Goal: Task Accomplishment & Management: Manage account settings

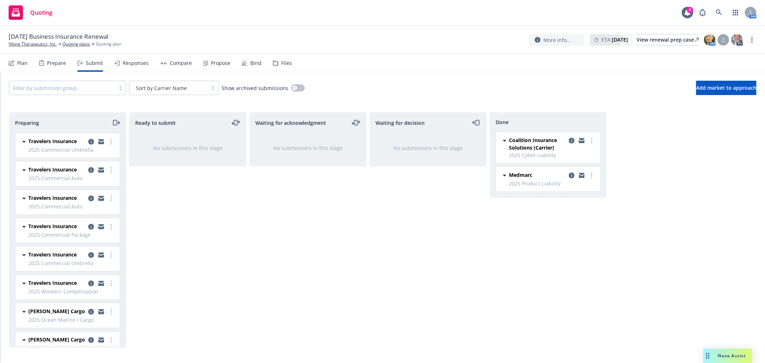
click at [468, 72] on div "Filter by submission group Sort by Carrier Name Show archived submissions Add m…" at bounding box center [382, 88] width 765 height 32
click at [22, 170] on icon at bounding box center [24, 170] width 9 height 9
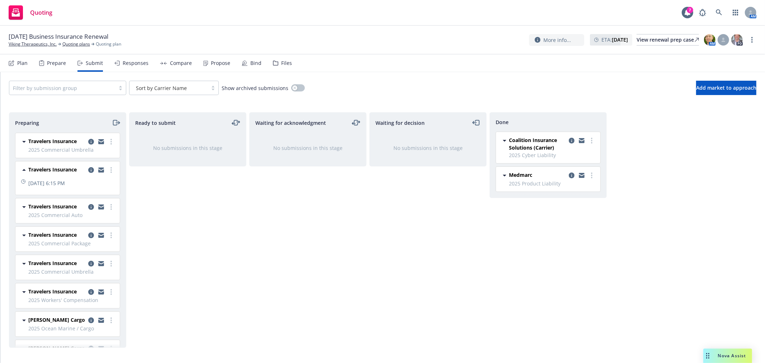
click at [22, 208] on icon at bounding box center [24, 207] width 9 height 9
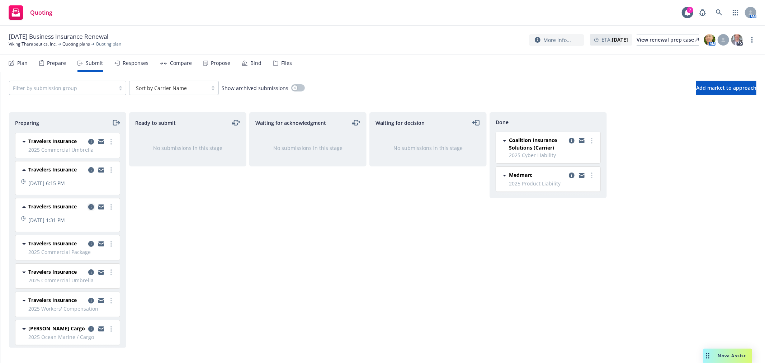
click at [88, 208] on icon "copy logging email" at bounding box center [91, 207] width 6 height 6
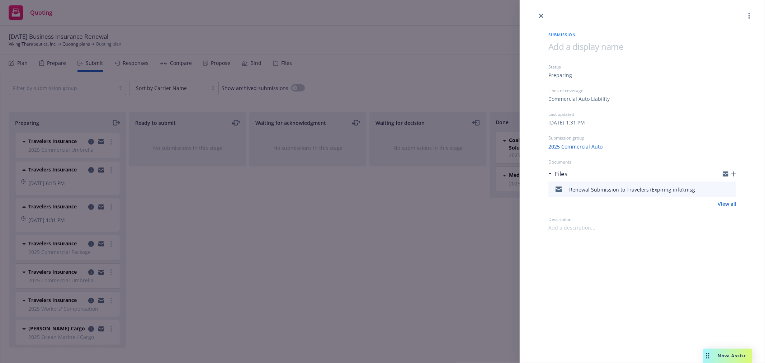
click at [232, 206] on div "Submission Status Preparing Lines of coverage Commercial Auto Liability Last up…" at bounding box center [382, 181] width 765 height 363
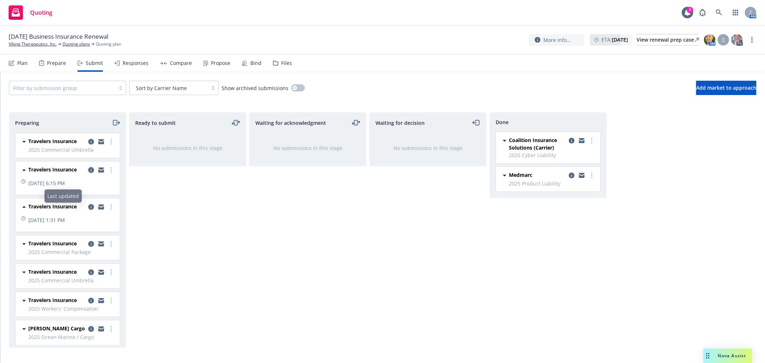
click at [88, 171] on icon "copy logging email" at bounding box center [91, 170] width 6 height 6
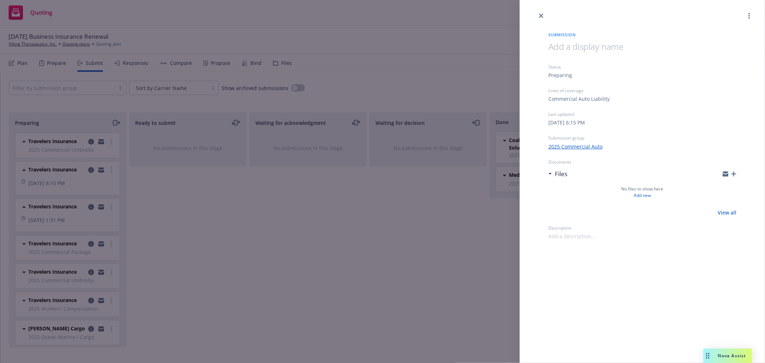
click at [244, 219] on div "Submission Status Preparing Lines of coverage Commercial Auto Liability Last up…" at bounding box center [382, 181] width 765 height 363
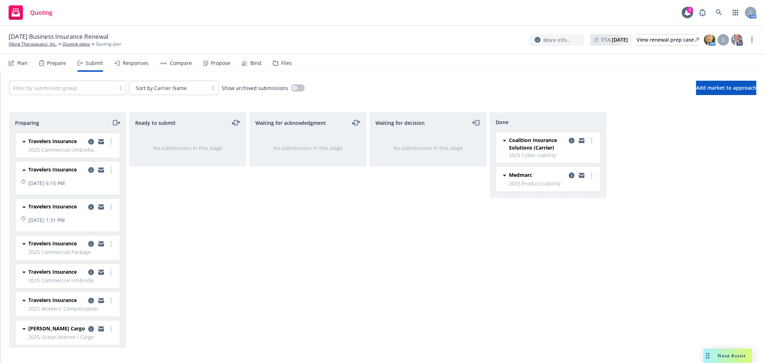
click at [88, 247] on icon "copy logging email" at bounding box center [91, 244] width 6 height 6
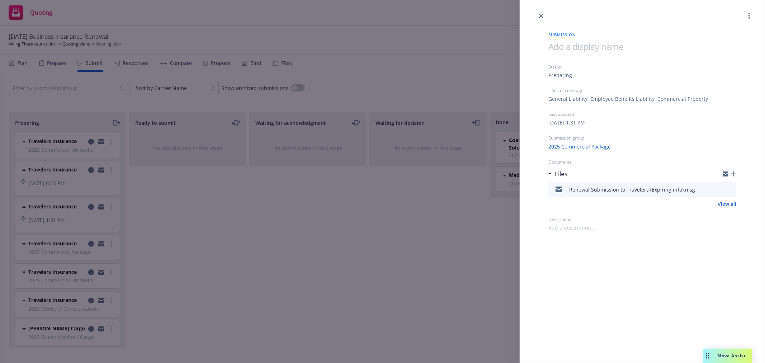
click at [197, 253] on div "Submission Status Preparing Lines of coverage General Liability, Employee Benef…" at bounding box center [382, 181] width 765 height 363
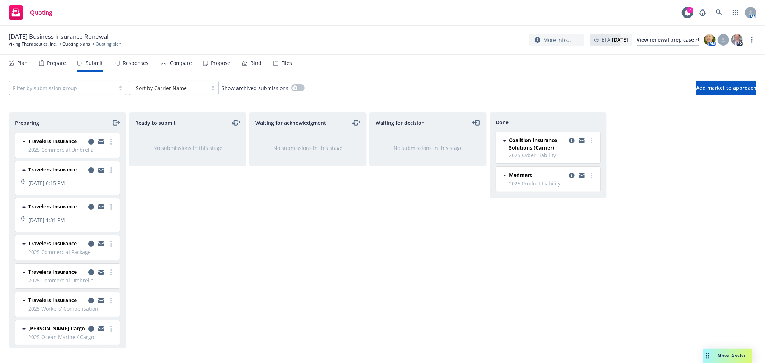
click at [22, 67] on div "Plan" at bounding box center [18, 63] width 19 height 17
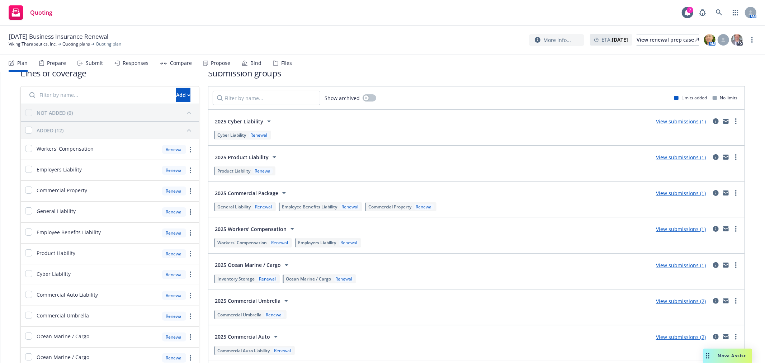
scroll to position [3, 0]
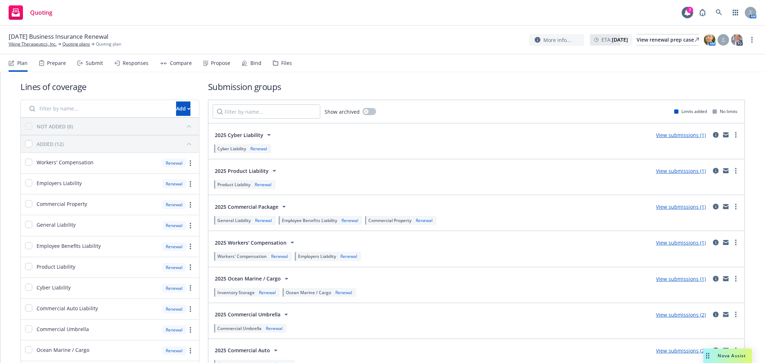
click at [381, 43] on div "11/01/25 Business Insurance Renewal Viking Therapeutics, Inc. Quoting plans Quo…" at bounding box center [383, 39] width 748 height 15
click at [134, 78] on div "Lines of coverage Add NOT ADDED (0) ADDED (12) Workers' Compensation Renewal Em…" at bounding box center [382, 245] width 725 height 353
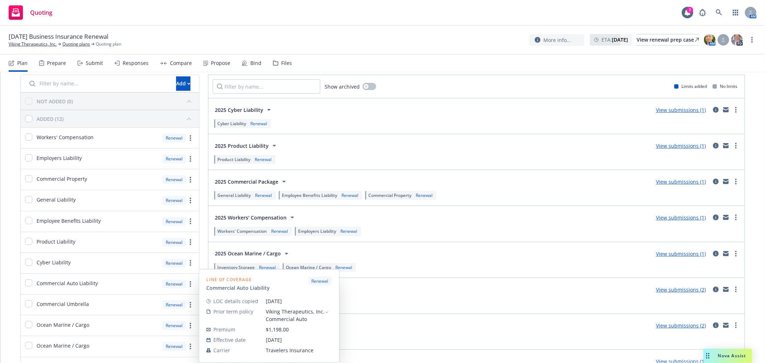
scroll to position [0, 0]
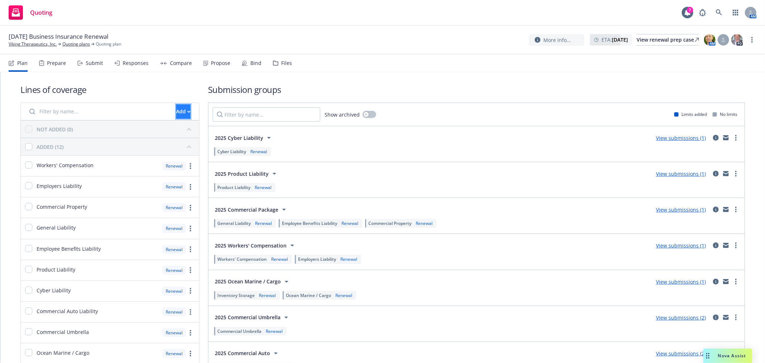
click at [176, 109] on div "Add" at bounding box center [183, 112] width 14 height 14
click at [188, 130] on span "Create new business lines of coverage" at bounding box center [205, 130] width 109 height 7
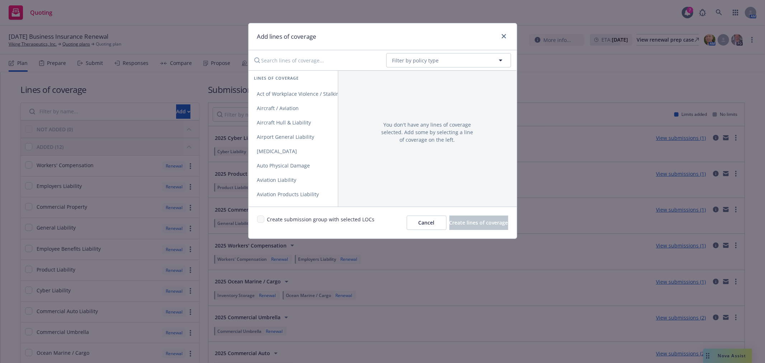
click at [165, 67] on div "Add lines of coverage No readable name Filter by policy type Lines of coverage …" at bounding box center [382, 181] width 765 height 363
click at [407, 230] on button "Cancel" at bounding box center [427, 223] width 40 height 14
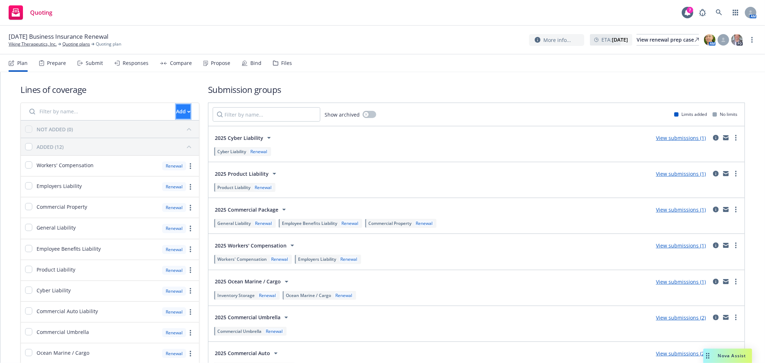
click at [176, 107] on div "Add" at bounding box center [183, 112] width 14 height 14
click at [177, 127] on span "Create new business lines of coverage" at bounding box center [205, 130] width 109 height 7
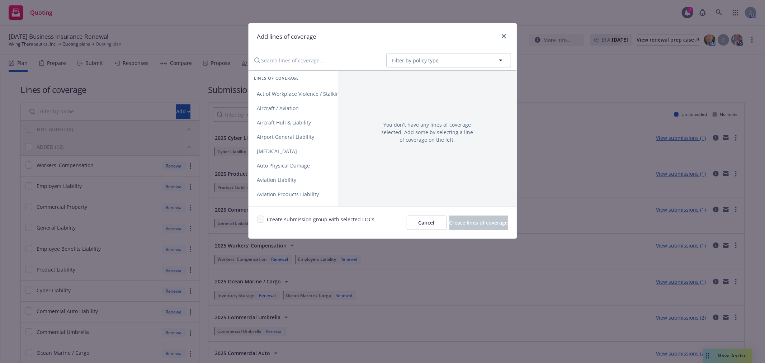
click at [349, 60] on input "Search lines of coverage..." at bounding box center [315, 60] width 131 height 14
type input "General"
click at [270, 95] on span "General Liability" at bounding box center [277, 93] width 56 height 7
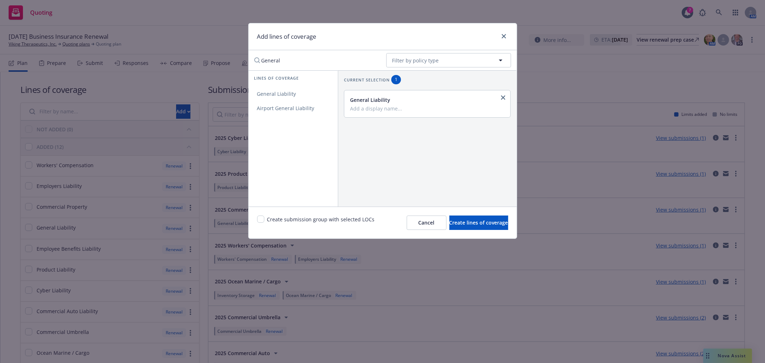
click at [394, 112] on div "General Liability" at bounding box center [427, 103] width 166 height 27
click at [385, 107] on input "Add a display name..." at bounding box center [427, 108] width 154 height 6
type input "Foreign General Liability"
drag, startPoint x: 286, startPoint y: 59, endPoint x: 243, endPoint y: 55, distance: 42.9
click at [243, 55] on div "Add lines of coverage General No readable name Filter by policy type Lines of c…" at bounding box center [382, 181] width 765 height 363
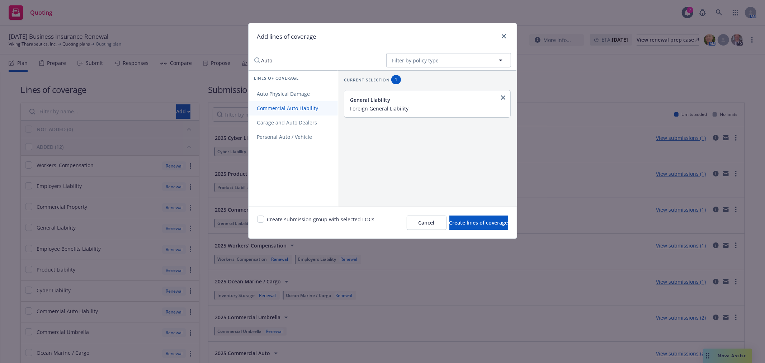
type input "Auto"
click at [306, 113] on link "Commercial Auto Liability" at bounding box center [293, 108] width 89 height 14
click at [375, 109] on input "Add a display name..." at bounding box center [427, 108] width 154 height 6
type input "Foreign Commercial Auto Liability"
click at [285, 60] on input "Auto" at bounding box center [315, 60] width 131 height 14
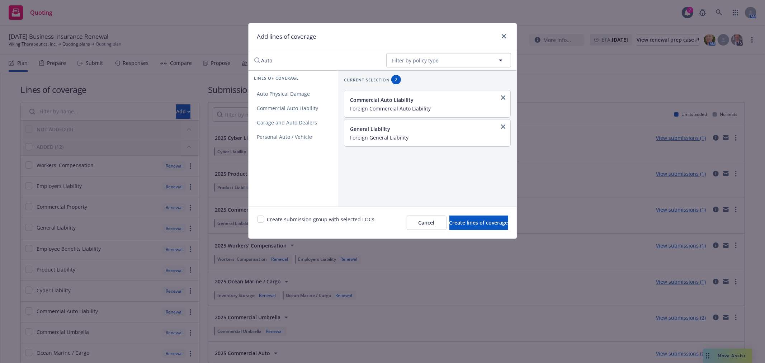
drag, startPoint x: 285, startPoint y: 60, endPoint x: 234, endPoint y: 60, distance: 51.3
click at [234, 60] on div "Add lines of coverage Auto No readable name Filter by policy type Lines of cove…" at bounding box center [382, 181] width 765 height 363
type input "E"
click at [282, 92] on span "Foreign Voluntary Workers Compensation" at bounding box center [307, 93] width 117 height 7
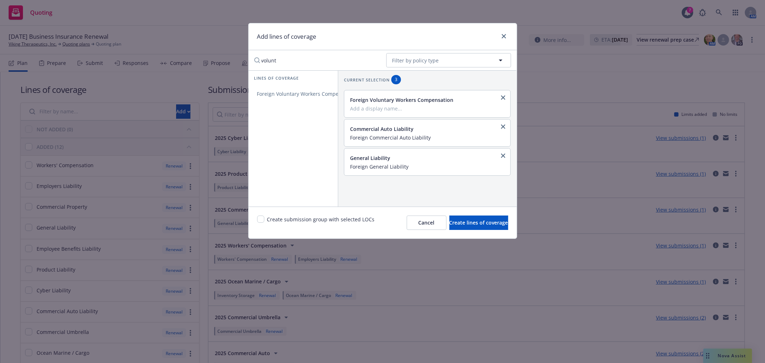
click at [312, 58] on input "volunt" at bounding box center [315, 60] width 131 height 14
drag, startPoint x: 311, startPoint y: 58, endPoint x: 239, endPoint y: 58, distance: 72.1
click at [239, 58] on div "Add lines of coverage volunt No readable name Filter by policy type Lines of co…" at bounding box center [382, 181] width 765 height 363
click at [265, 88] on link "Kidnap and Ransom" at bounding box center [293, 94] width 89 height 14
click at [320, 65] on input "kidnap" at bounding box center [315, 60] width 131 height 14
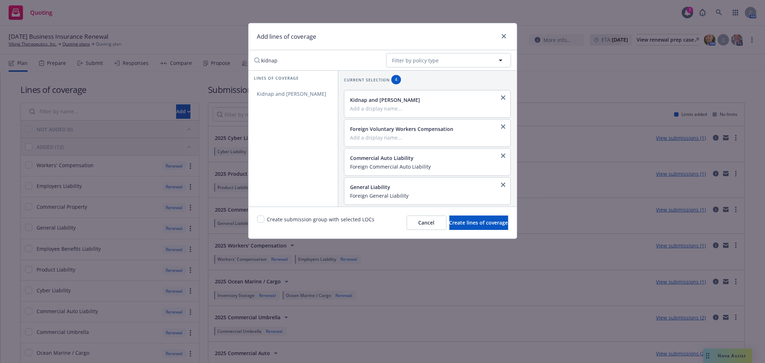
drag, startPoint x: 319, startPoint y: 63, endPoint x: 232, endPoint y: 65, distance: 86.9
click at [232, 65] on div "Add lines of coverage kidnap No readable name Filter by policy type Lines of co…" at bounding box center [382, 181] width 765 height 363
click at [281, 89] on link "Business Travel Accident" at bounding box center [293, 94] width 89 height 14
drag, startPoint x: 296, startPoint y: 58, endPoint x: 219, endPoint y: 59, distance: 77.1
click at [219, 59] on div "Add lines of coverage Travel No readable name Filter by policy type Lines of co…" at bounding box center [382, 181] width 765 height 363
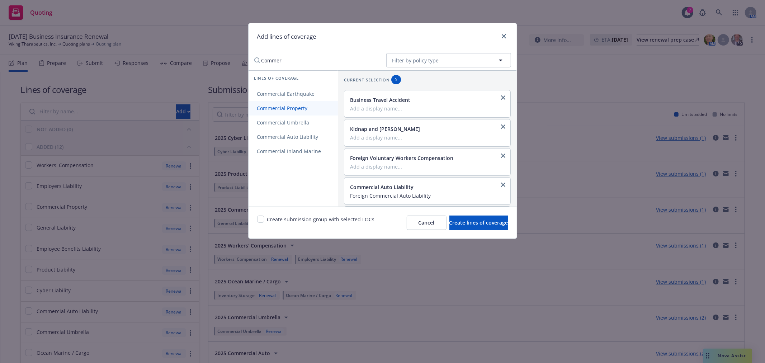
type input "Commer"
click at [283, 109] on span "Commercial Property" at bounding box center [283, 108] width 68 height 7
click at [395, 111] on input "Add a display name..." at bounding box center [427, 108] width 154 height 6
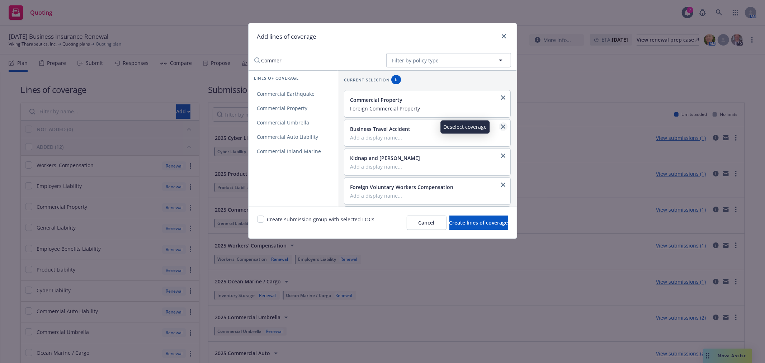
type input "Foreign Commercial Property"
click at [499, 130] on link "close" at bounding box center [503, 126] width 9 height 9
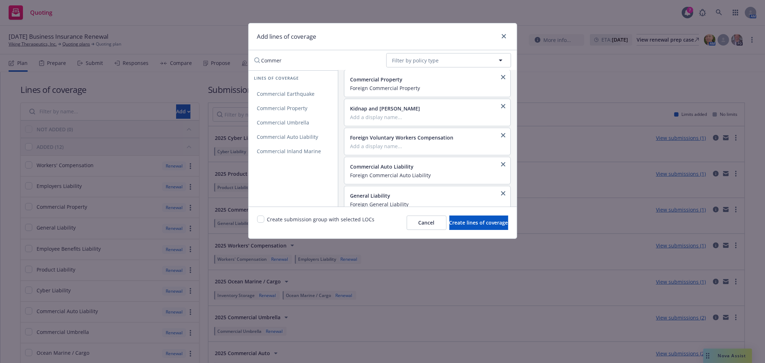
scroll to position [32, 0]
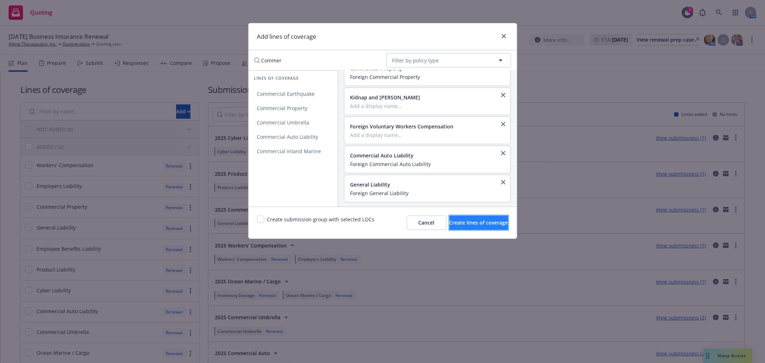
click at [465, 222] on span "Create lines of coverage" at bounding box center [478, 222] width 59 height 7
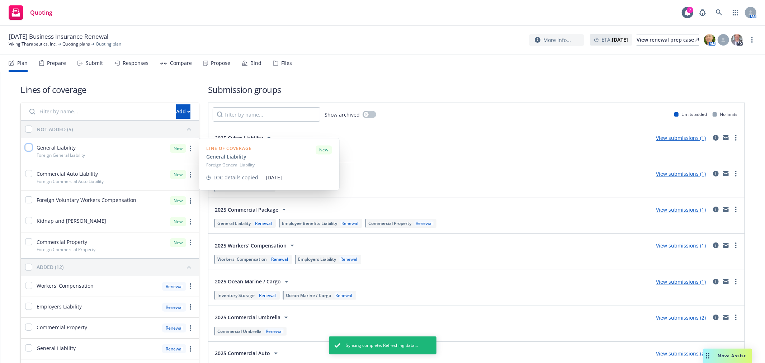
click at [27, 146] on input "checkbox" at bounding box center [28, 147] width 7 height 7
checkbox input "true"
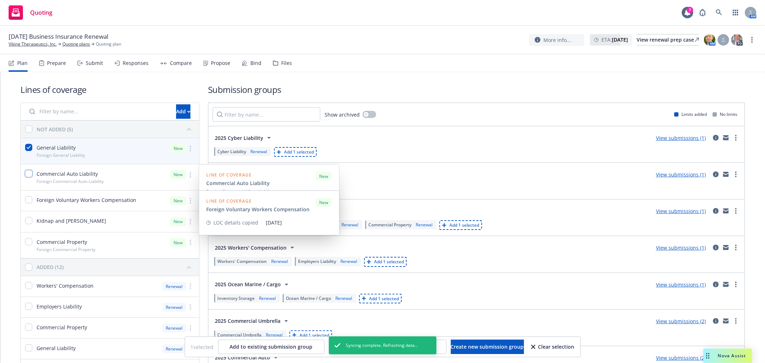
click at [30, 174] on input "checkbox" at bounding box center [28, 173] width 7 height 7
checkbox input "true"
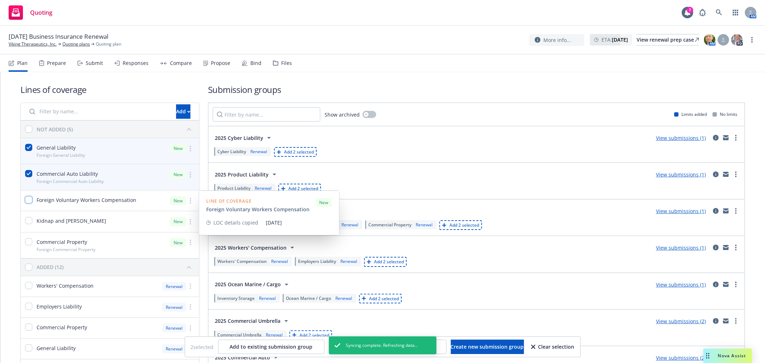
click at [27, 201] on input "checkbox" at bounding box center [28, 199] width 7 height 7
checkbox input "true"
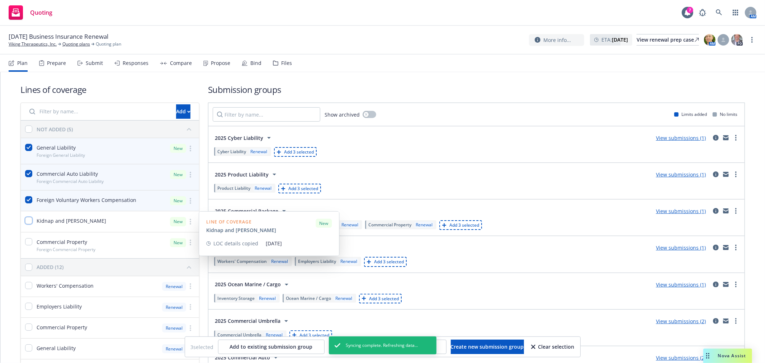
click at [30, 219] on input "checkbox" at bounding box center [28, 220] width 7 height 7
checkbox input "true"
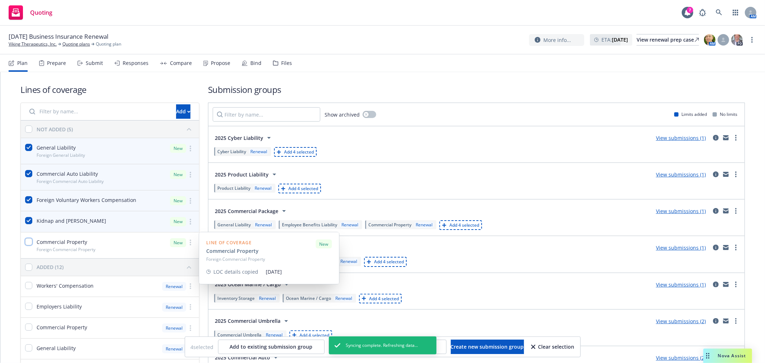
click at [30, 241] on input "checkbox" at bounding box center [28, 241] width 7 height 7
checkbox input "true"
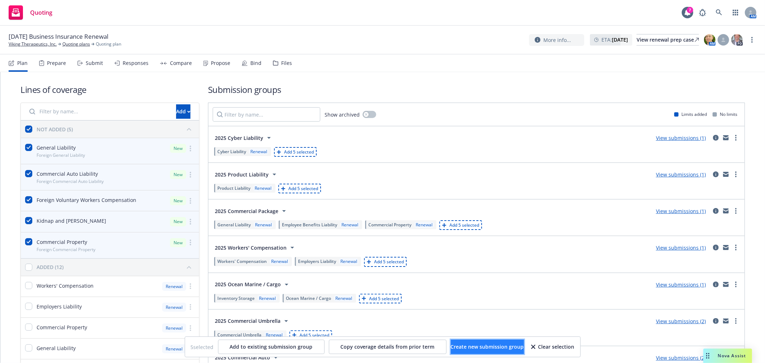
click at [511, 350] on button "Create new submission group" at bounding box center [487, 347] width 73 height 14
checkbox input "false"
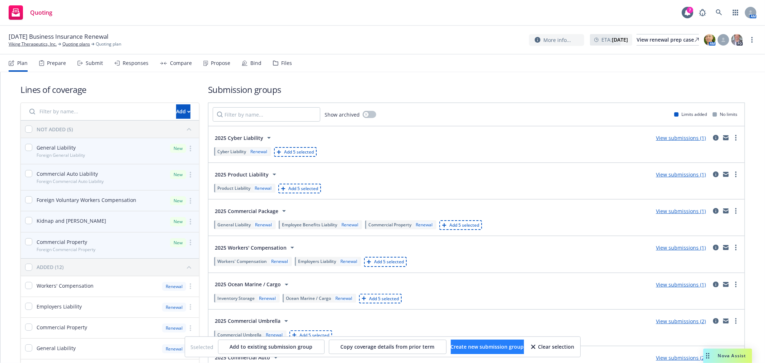
checkbox input "false"
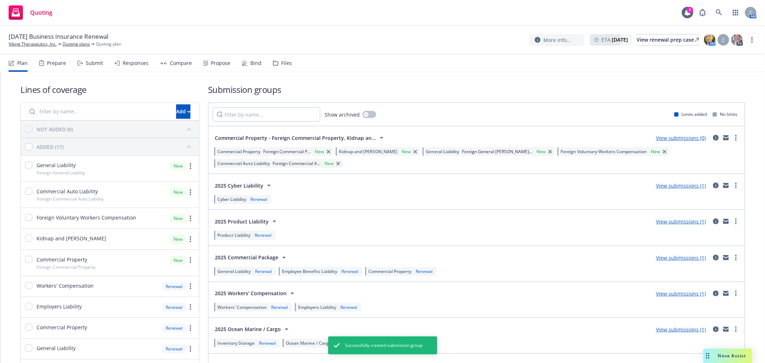
click at [361, 137] on span "Commercial Property - Foreign Commercial Property, Kidnap an..." at bounding box center [295, 138] width 161 height 8
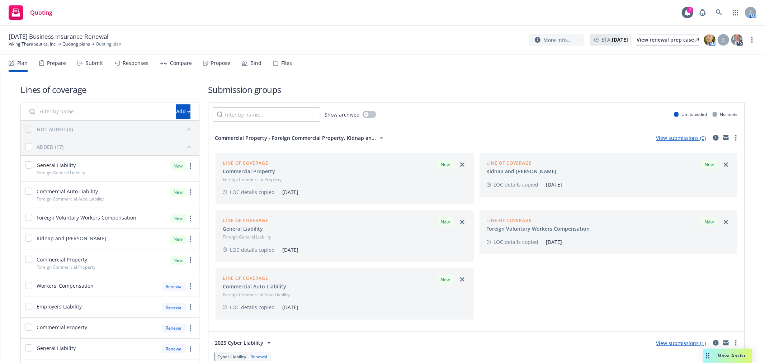
click at [377, 137] on icon at bounding box center [381, 137] width 9 height 9
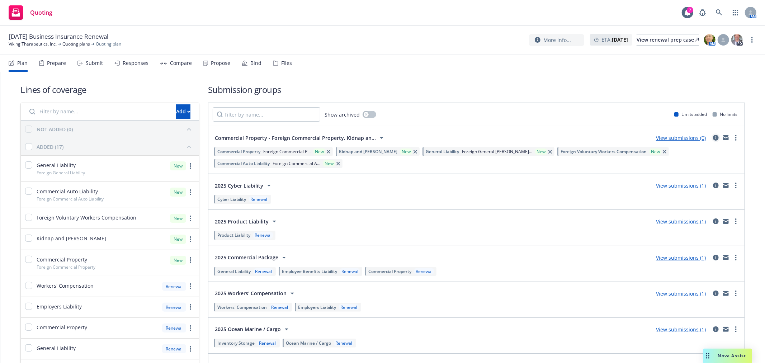
click at [713, 137] on icon "circleInformation" at bounding box center [716, 138] width 6 height 6
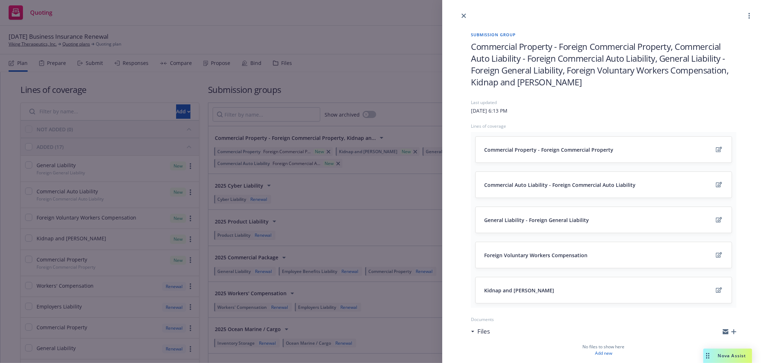
click at [613, 80] on span "Commercial Property - Foreign Commercial Property, Commercial Auto Liability - …" at bounding box center [603, 64] width 265 height 47
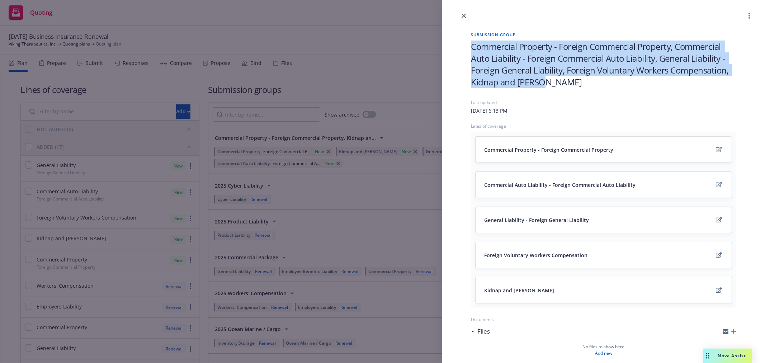
drag, startPoint x: 618, startPoint y: 80, endPoint x: 471, endPoint y: 44, distance: 151.2
click at [471, 46] on span "Commercial Property - Foreign Commercial Property, Commercial Auto Liability - …" at bounding box center [603, 64] width 265 height 47
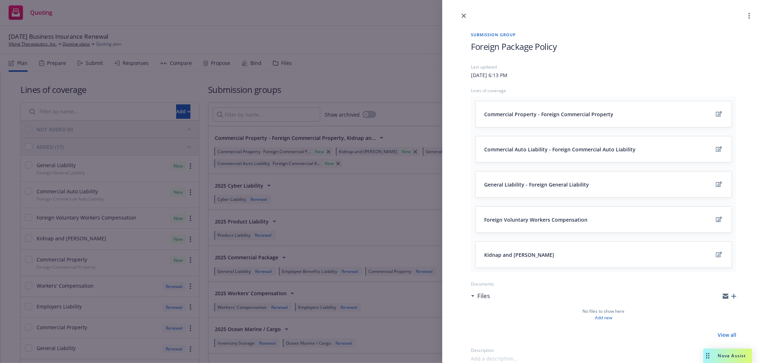
click at [552, 48] on span "Foreign Package Policy" at bounding box center [514, 47] width 86 height 12
click at [462, 18] on link "close" at bounding box center [464, 15] width 9 height 9
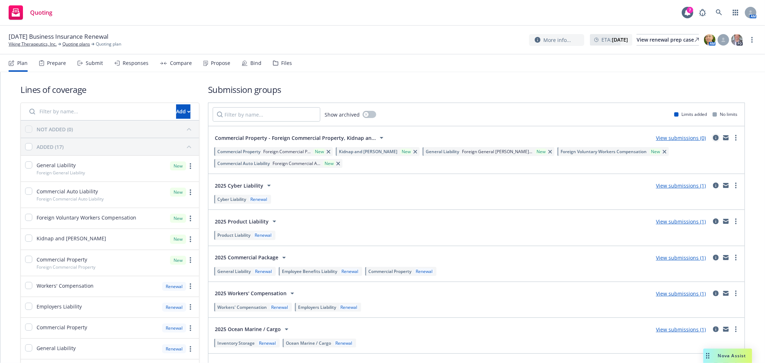
click at [713, 137] on icon "circleInformation" at bounding box center [716, 138] width 6 height 6
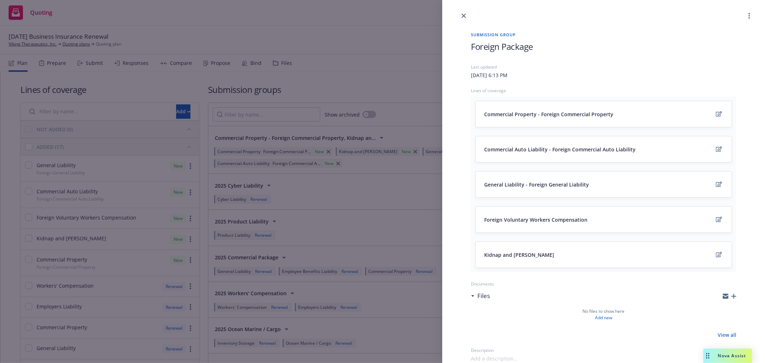
click at [390, 60] on div "Submission group Foreign Package Last updated Tuesday, October 14, 2025 at 6:13…" at bounding box center [382, 181] width 765 height 363
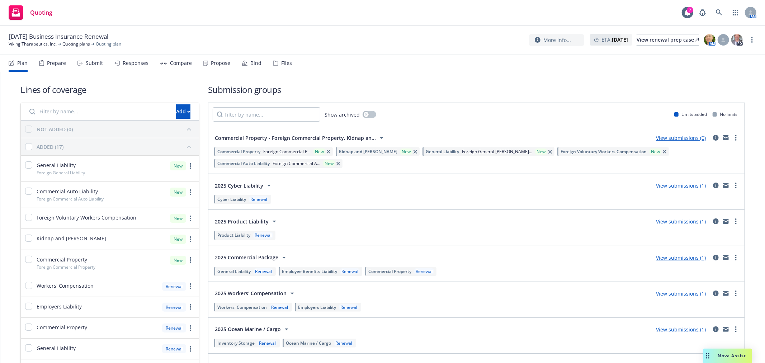
click at [673, 140] on link "View submissions (0)" at bounding box center [681, 138] width 50 height 7
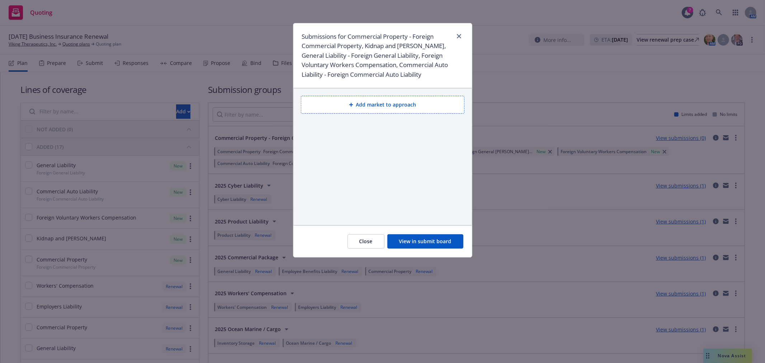
click at [409, 103] on button "Add market to approach" at bounding box center [383, 105] width 164 height 18
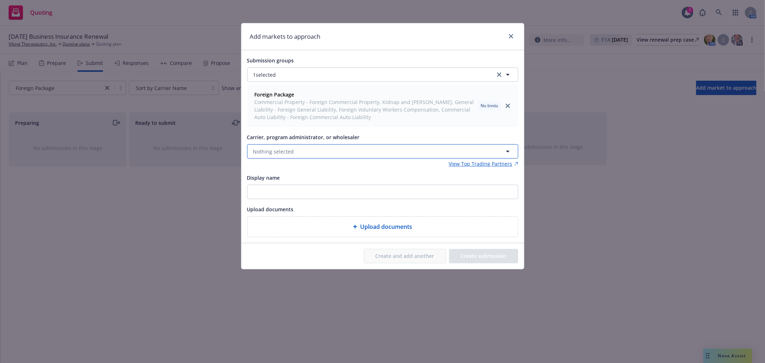
click at [299, 151] on button "Nothing selected" at bounding box center [382, 151] width 271 height 14
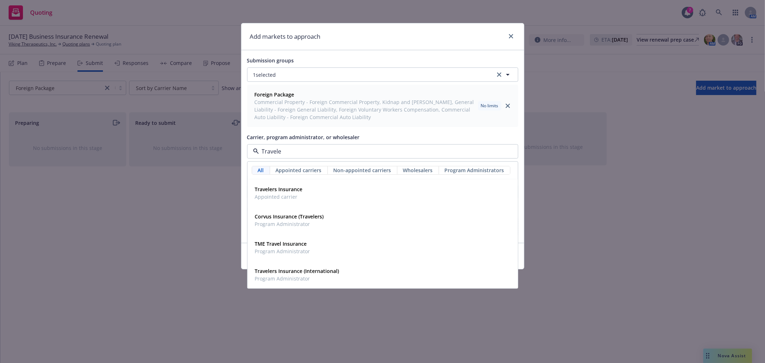
type input "Traveler"
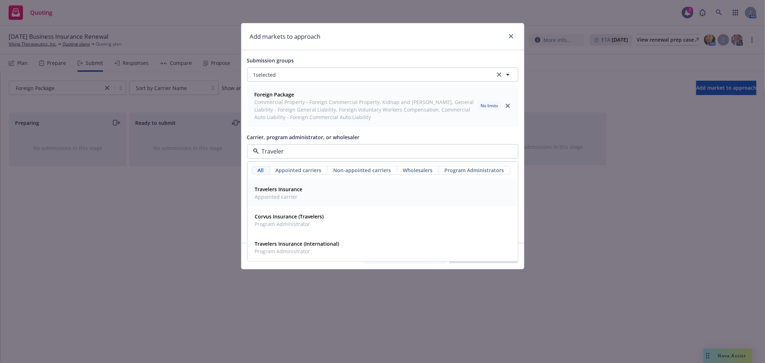
click at [309, 200] on div "Travelers Insurance Appointed carrier" at bounding box center [382, 193] width 261 height 18
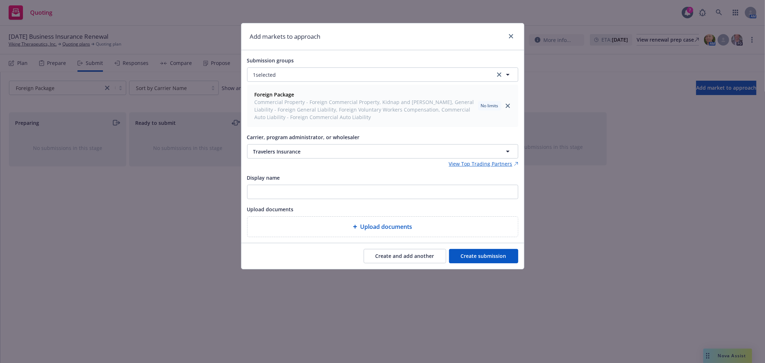
click at [483, 260] on button "Create submission" at bounding box center [483, 256] width 69 height 14
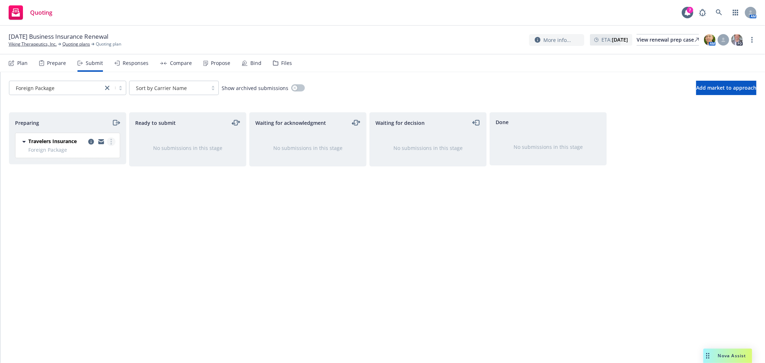
click at [113, 139] on link "more" at bounding box center [111, 141] width 9 height 9
click at [96, 202] on span "Add accepted decision" at bounding box center [79, 199] width 72 height 7
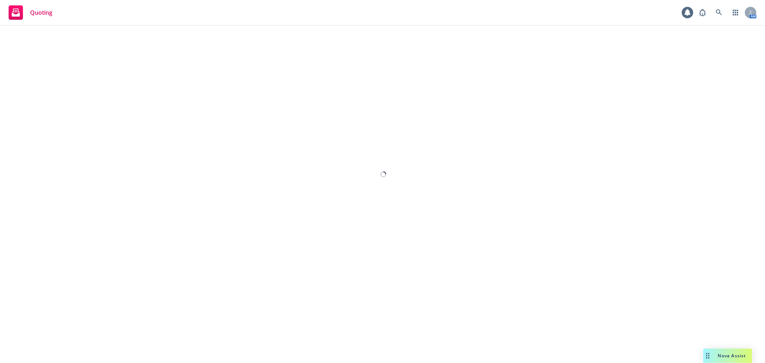
select select "12"
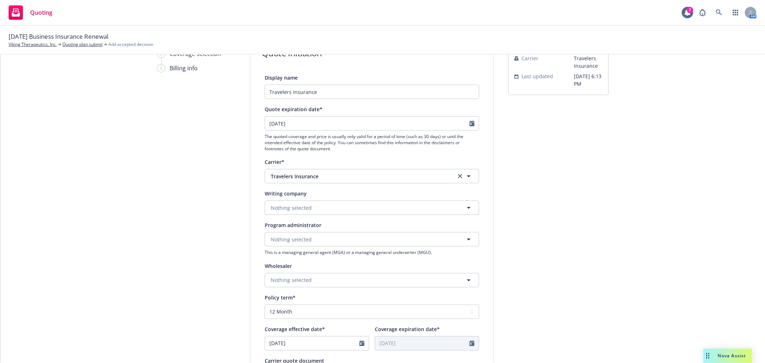
scroll to position [119, 0]
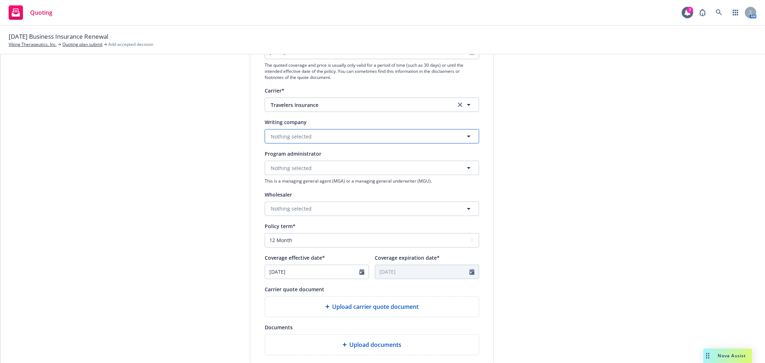
click at [326, 137] on button "Nothing selected" at bounding box center [372, 136] width 215 height 14
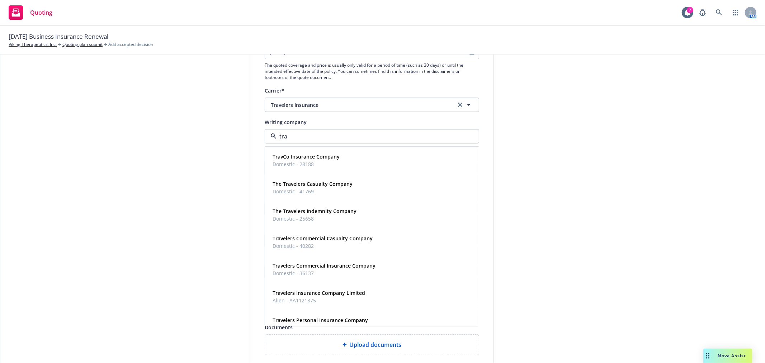
drag, startPoint x: 376, startPoint y: 137, endPoint x: 168, endPoint y: 151, distance: 208.5
click at [168, 151] on div "1 Quote initiation 2 Coverage selection 3 Billing info Quote initiation Display…" at bounding box center [383, 204] width 748 height 481
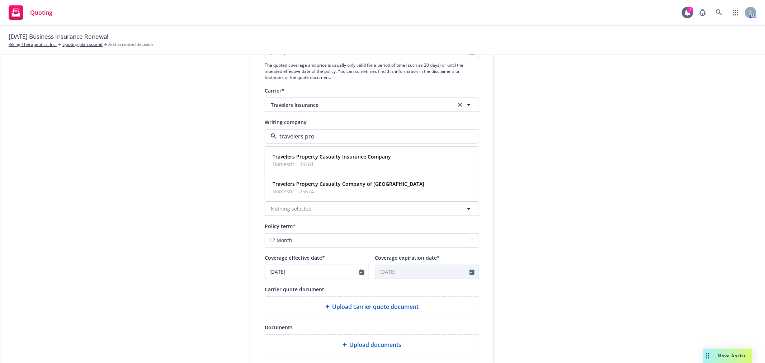
type input "travelers prop"
click at [358, 187] on strong "Travelers Property Casualty Company of America" at bounding box center [349, 183] width 152 height 7
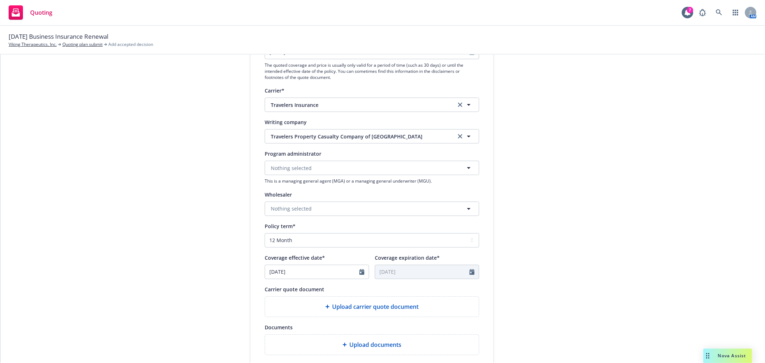
click at [561, 184] on div "submission Carrier Travelers Insurance Last updated 10/14, 6:13 PM" at bounding box center [558, 204] width 100 height 481
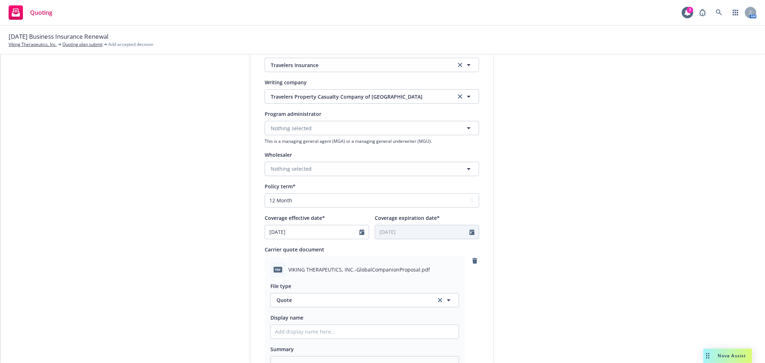
scroll to position [279, 0]
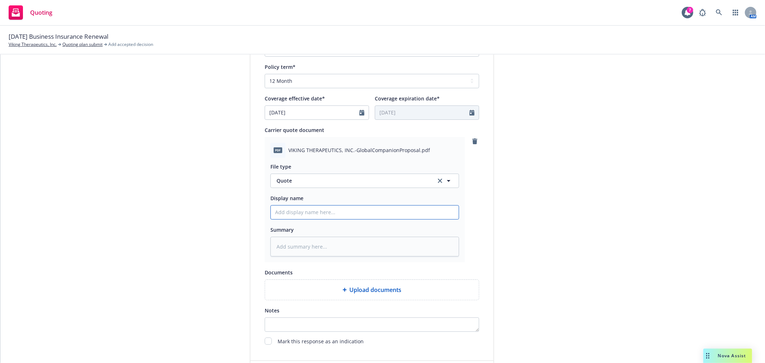
click at [347, 216] on input "Display name" at bounding box center [365, 213] width 188 height 14
type textarea "x"
type input "T"
type textarea "x"
type input "Tr"
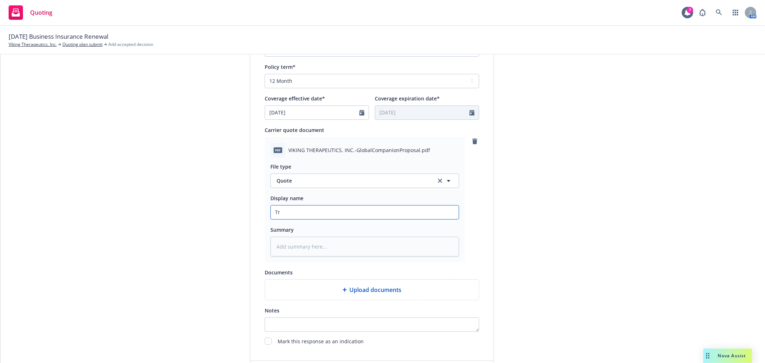
type textarea "x"
type input "Tra"
type textarea "x"
type input "Trav"
type textarea "x"
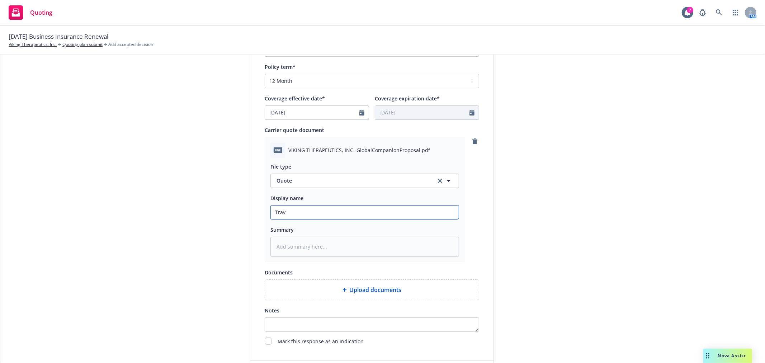
type input "Trave"
type textarea "x"
type input "Travel"
type textarea "x"
type input "Travele"
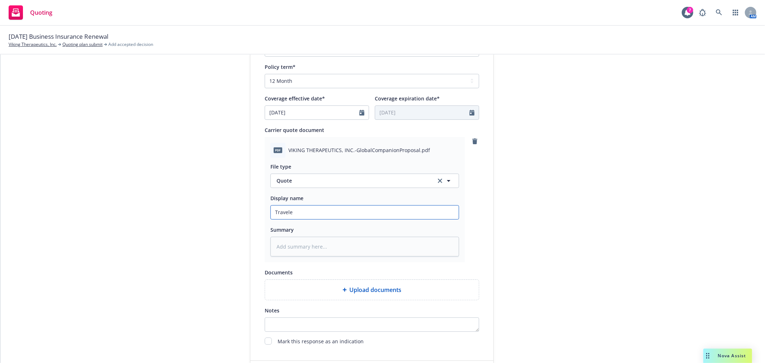
type textarea "x"
type input "Traveler"
type textarea "x"
type input "Travelers"
type textarea "x"
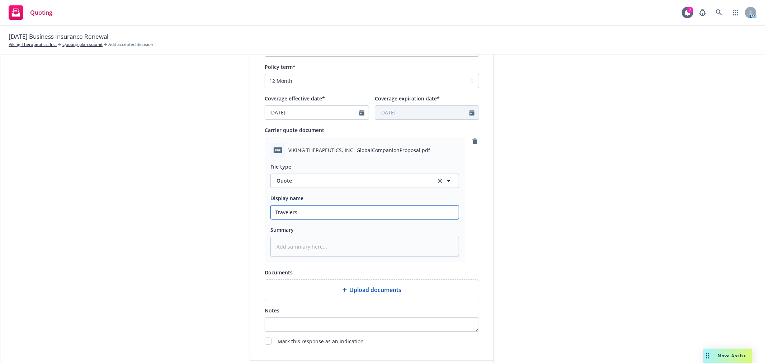
type input "Travelers"
type textarea "x"
type input "Travelers N"
type textarea "x"
type input "Travelers NB"
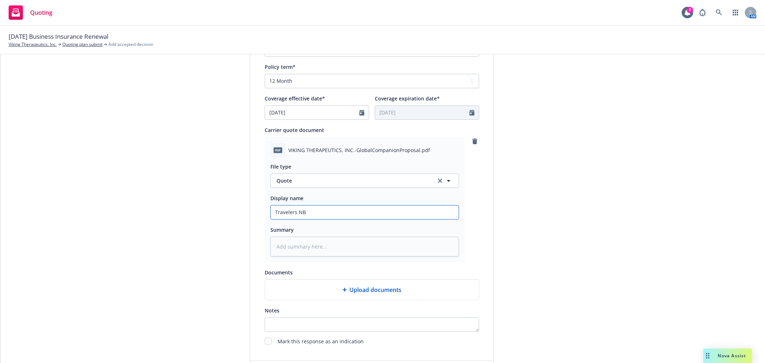
type textarea "x"
type input "Travelers NB"
type textarea "x"
type input "Travelers NB F"
type textarea "x"
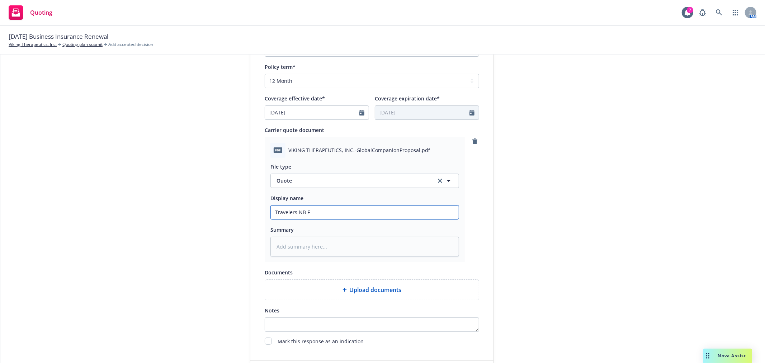
type input "Travelers NB Fo"
type textarea "x"
type input "Travelers NB For"
type textarea "x"
type input "Travelers NB Fore"
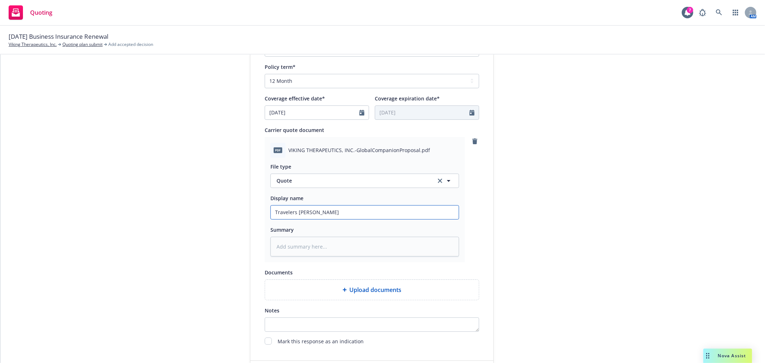
type textarea "x"
type input "Travelers NB Forei"
type textarea "x"
type input "Travelers NB Foreig"
type textarea "x"
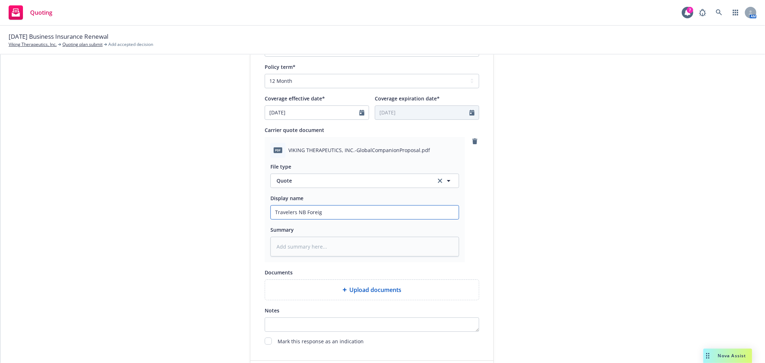
type input "Travelers NB Foreign"
type textarea "x"
type input "Travelers NB Foreign"
type textarea "x"
type input "Travelers NB Foreign P"
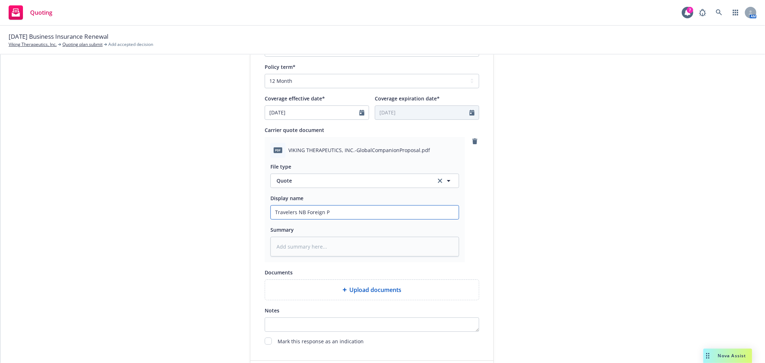
type textarea "x"
type input "Travelers NB Foreign Pa"
type textarea "x"
type input "Travelers NB Foreign Pac"
type textarea "x"
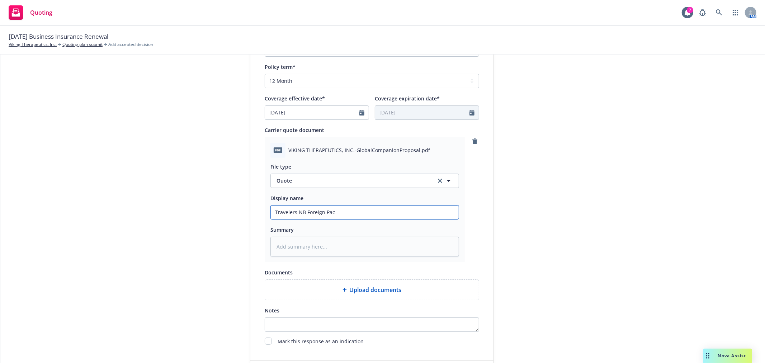
type input "Travelers NB Foreign Pack"
type textarea "x"
type input "Travelers NB Foreign Packa"
type textarea "x"
type input "Travelers NB Foreign Packag"
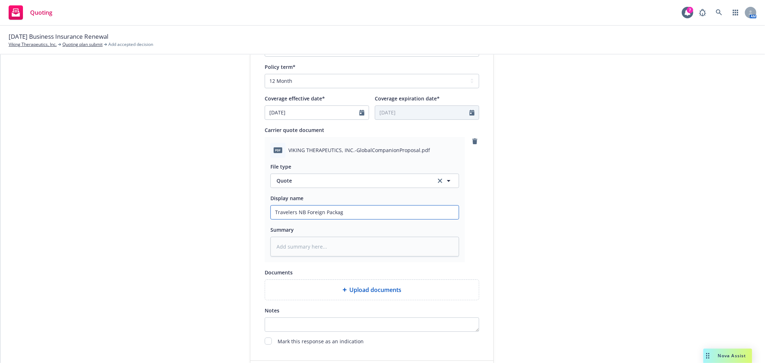
type textarea "x"
type input "Travelers NB Foreign Package"
type textarea "x"
type input "Travelers NB Foreign Package"
type textarea "x"
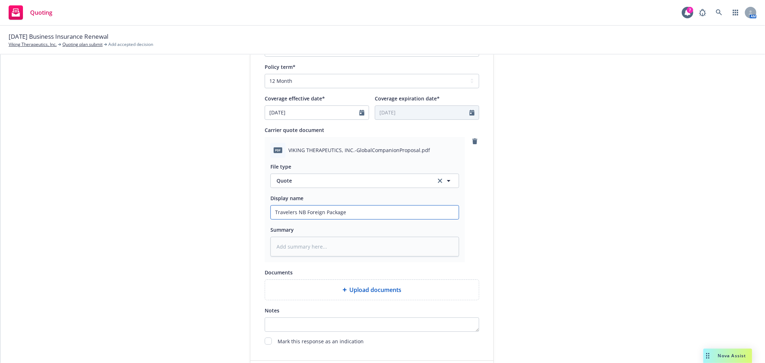
type input "Travelers NB Foreign Package Q"
type textarea "x"
type input "Travelers NB Foreign Package Qu"
type textarea "x"
type input "Travelers NB Foreign Package Quo"
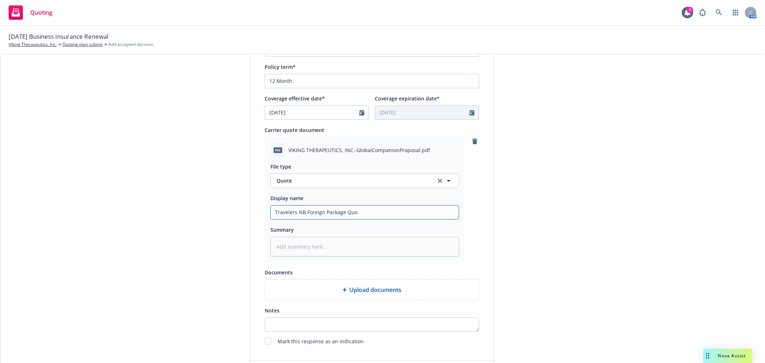
type textarea "x"
type input "Travelers NB Foreign Package Quot"
type textarea "x"
type input "Travelers NB Foreign Package Quote"
type textarea "x"
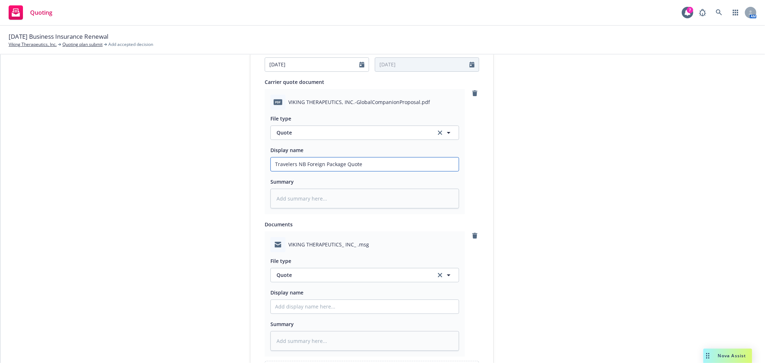
scroll to position [399, 0]
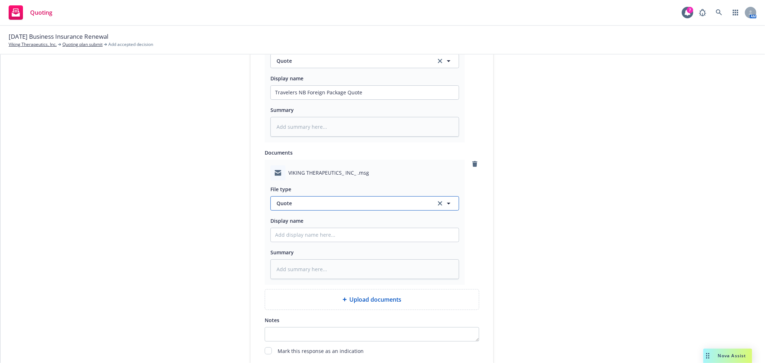
click at [329, 205] on span "Quote" at bounding box center [352, 203] width 151 height 8
type input "email"
click at [321, 228] on div "Email" at bounding box center [364, 223] width 179 height 10
click at [310, 240] on input "Display name" at bounding box center [365, 235] width 188 height 14
type textarea "x"
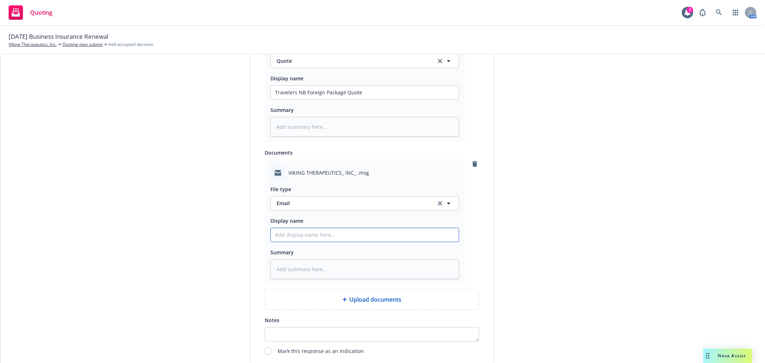
type input "E"
type textarea "x"
type input "Em"
type textarea "x"
type input "Ema"
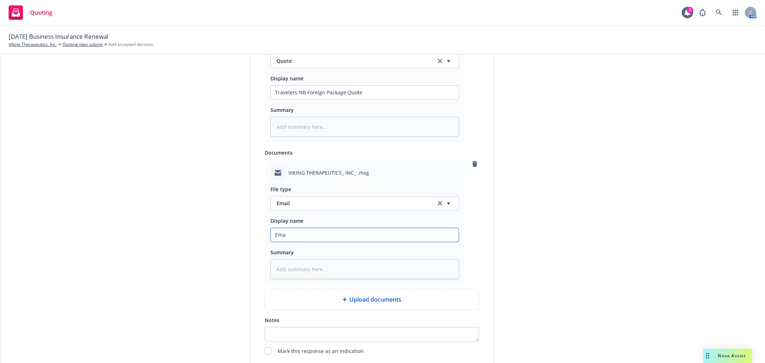
type textarea "x"
type input "Emai"
type textarea "x"
type input "Email"
type textarea "x"
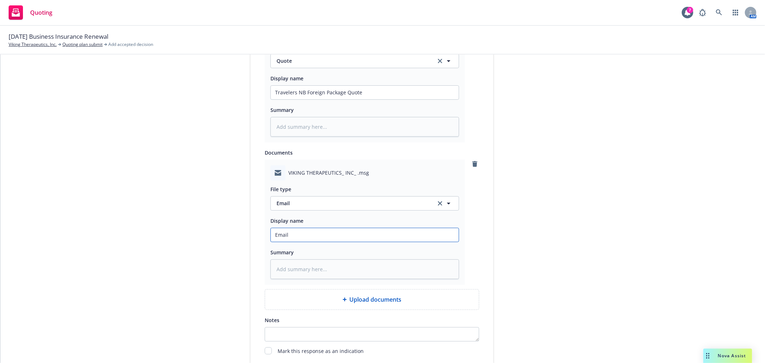
type input "Email"
type textarea "x"
type input "Email f"
type textarea "x"
type input "Email fr"
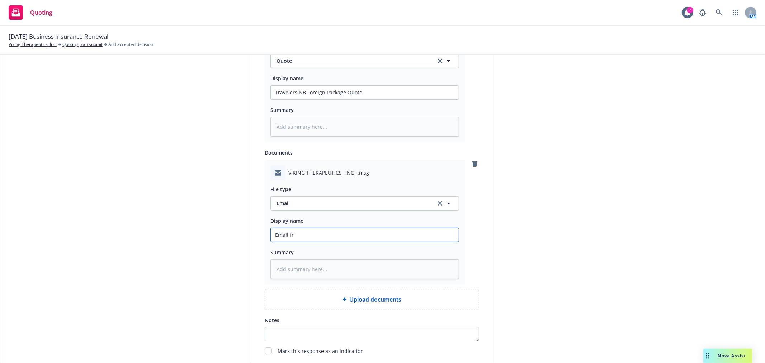
type textarea "x"
type input "Email fro"
type textarea "x"
type input "Email from"
type textarea "x"
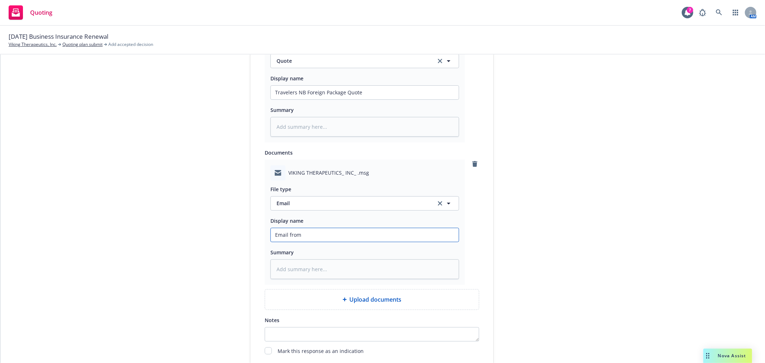
type input "Email from"
type textarea "x"
type input "Email from T"
type textarea "x"
type input "Email from Tr"
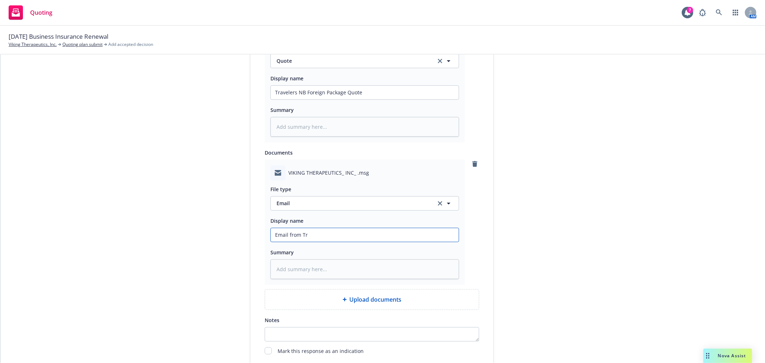
type textarea "x"
type input "Email from Tra"
type textarea "x"
type input "Email from Trav"
type textarea "x"
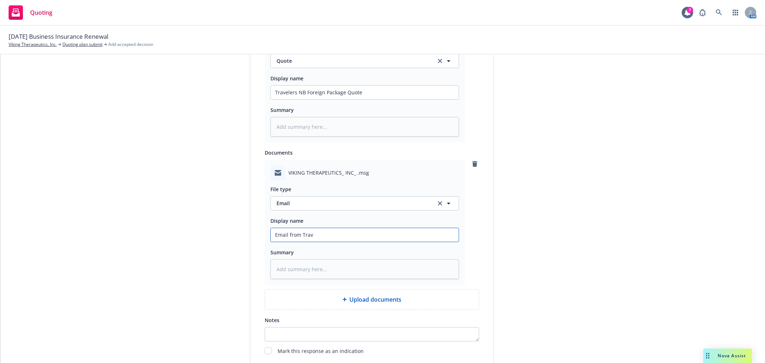
type input "Email from Trave"
type textarea "x"
type input "Email from Travel"
type textarea "x"
type input "Email from Travele"
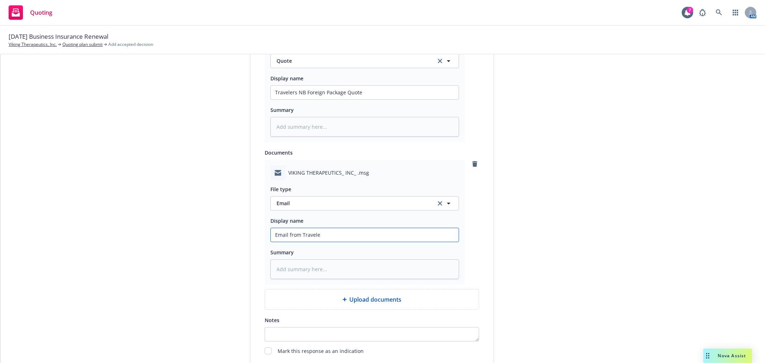
type textarea "x"
type input "Email from Traveler"
type textarea "x"
type input "Email from Travelers"
type textarea "x"
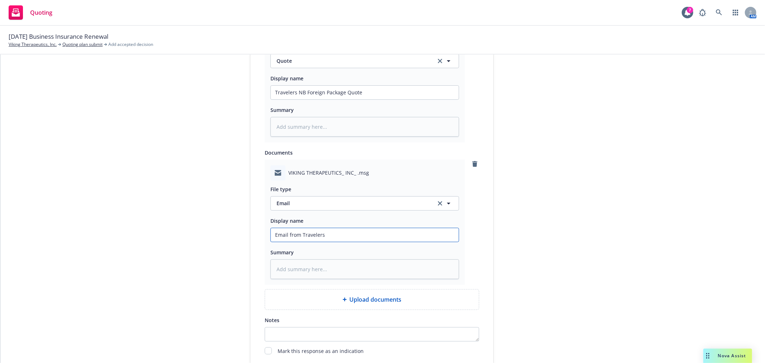
type input "Email from Travelers"
type textarea "x"
type input "Email from Travelers w"
type textarea "x"
type input "Email from Travelers wi"
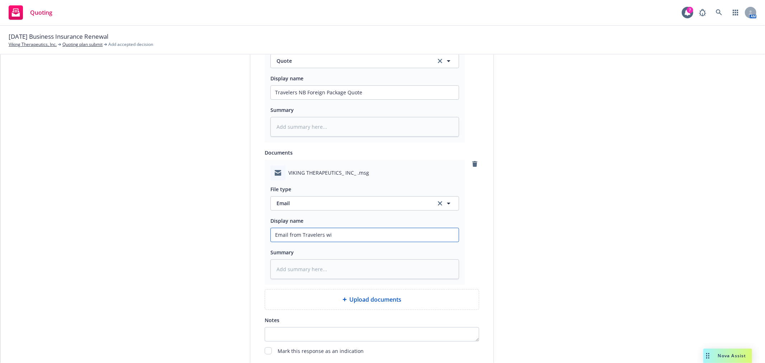
type textarea "x"
type input "Email from Travelers wit"
type textarea "x"
type input "Email from Travelers with"
type textarea "x"
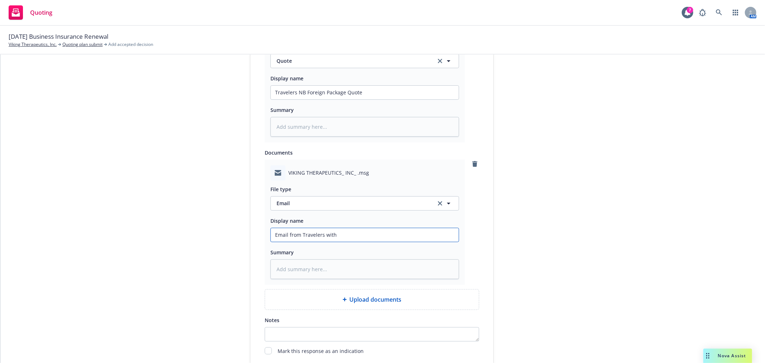
type input "Email from Travelers with"
type textarea "x"
type input "Email from Travelers with F"
type textarea "x"
type input "Email from Travelers with Fo"
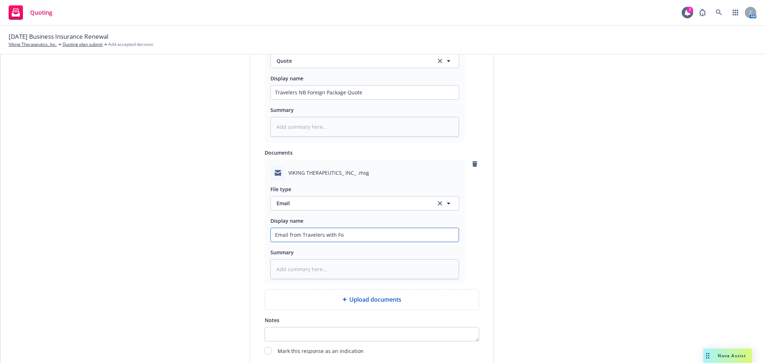
type textarea "x"
type input "Email from Travelers with For"
type textarea "x"
type input "Email from Travelers with Fore"
type textarea "x"
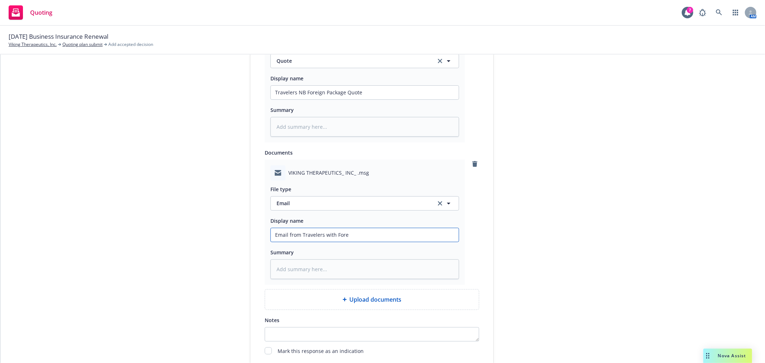
type input "Email from Travelers with Forei"
type textarea "x"
type input "Email from Travelers with Foreig"
type textarea "x"
type input "Email from Travelers with Foreign"
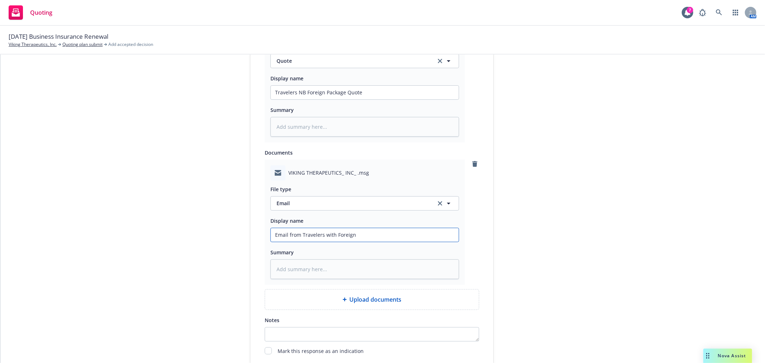
type textarea "x"
type input "Email from Travelers with Foreign"
type textarea "x"
type input "Email from Travelers with Foreign p"
type textarea "x"
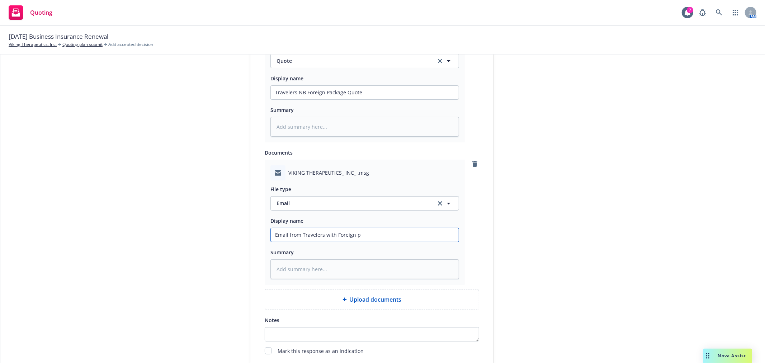
type input "Email from Travelers with Foreign pa"
type textarea "x"
type input "Email from Travelers with Foreign pac"
type textarea "x"
type input "Email from Travelers with Foreign pack"
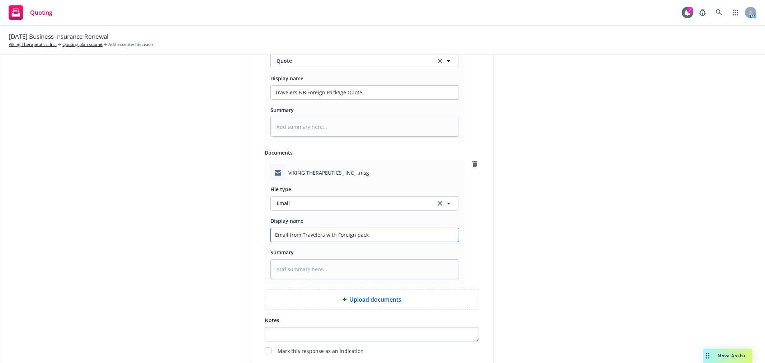
type textarea "x"
type input "Email from Travelers with Foreign packa"
type textarea "x"
type input "Email from Travelers with Foreign packag"
type textarea "x"
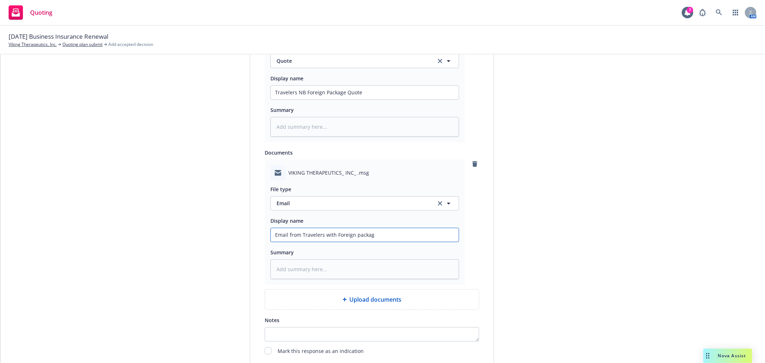
type input "Email from Travelers with Foreign package"
type textarea "x"
type input "Email from Travelers with Foreign package"
type textarea "x"
type input "Email from Travelers with Foreign package Q"
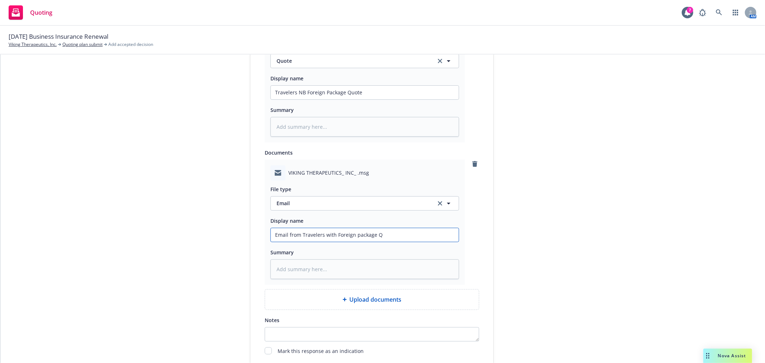
type textarea "x"
type input "Email from Travelers with Foreign package Qu"
type textarea "x"
type input "Email from Travelers with Foreign package Quo"
type textarea "x"
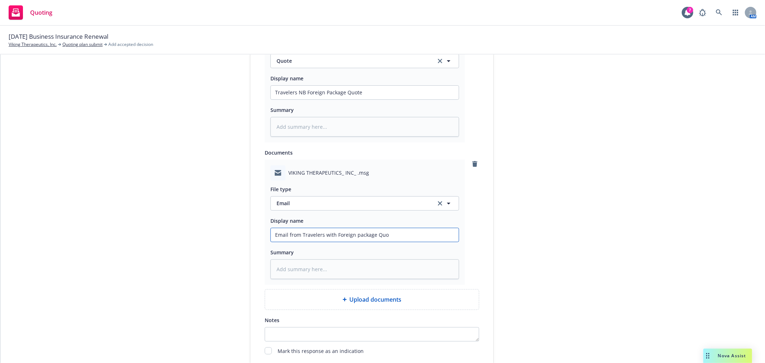
type input "Email from Travelers with Foreign package Quot"
type textarea "x"
type input "Email from Travelers with Foreign package Quote"
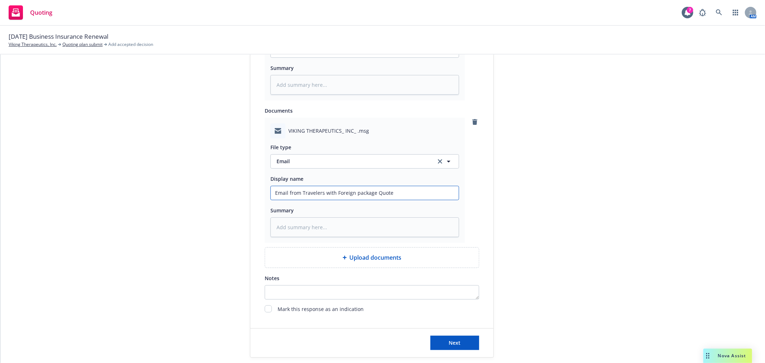
scroll to position [483, 0]
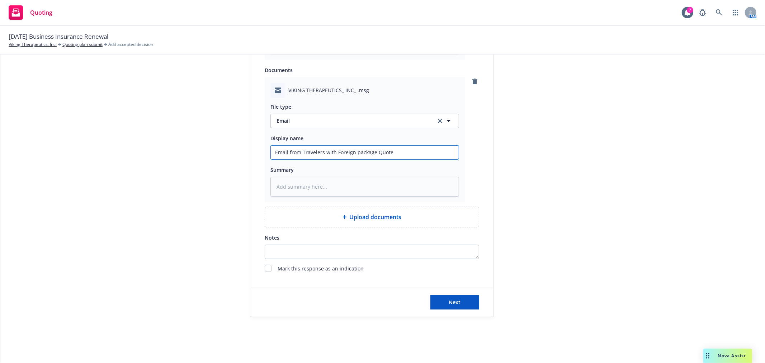
click at [353, 151] on input "Email from Travelers with Foreign package Quote" at bounding box center [365, 153] width 188 height 14
type textarea "x"
type input "Email from Travelers with Foreign ackage Quote"
type textarea "x"
type input "Email from Travelers with Foreign Package Quote"
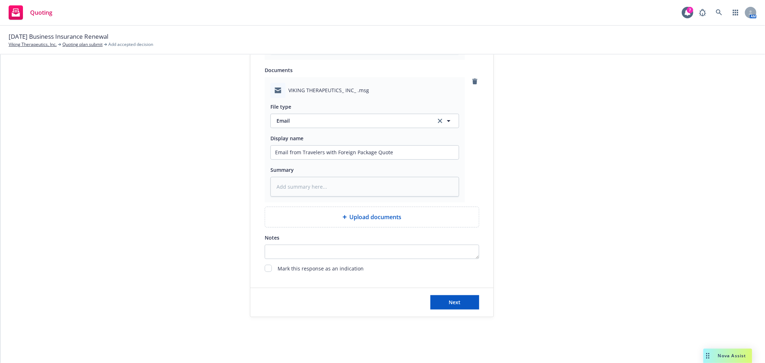
click at [456, 300] on span "Next" at bounding box center [455, 302] width 12 height 7
type textarea "x"
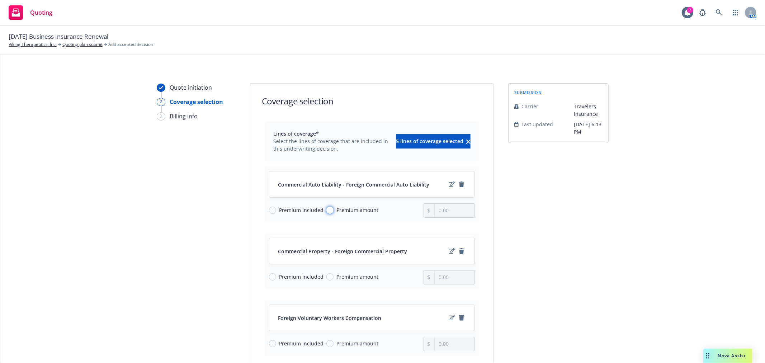
click at [326, 207] on input "Premium amount" at bounding box center [329, 210] width 7 height 7
radio input "true"
drag, startPoint x: 451, startPoint y: 215, endPoint x: 418, endPoint y: 217, distance: 33.4
click at [418, 217] on div "Premium included Premium amount 0.00" at bounding box center [372, 210] width 206 height 14
type input "531.00"
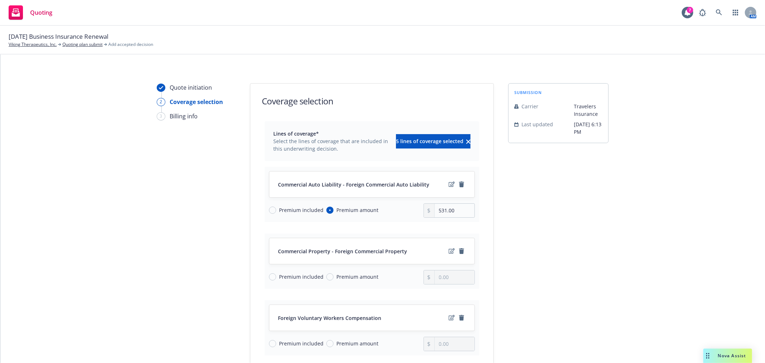
click at [651, 247] on div "Quote initiation 2 Coverage selection 3 Billing info Coverage selection Lines o…" at bounding box center [383, 337] width 748 height 508
click at [459, 253] on icon "remove" at bounding box center [461, 251] width 5 height 6
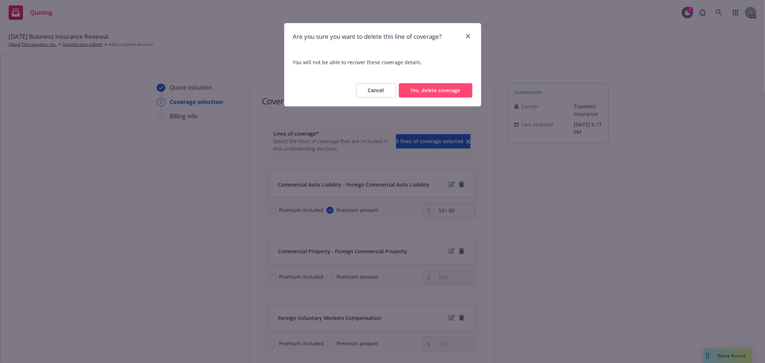
click at [445, 85] on button "Yes, delete coverage" at bounding box center [436, 90] width 74 height 14
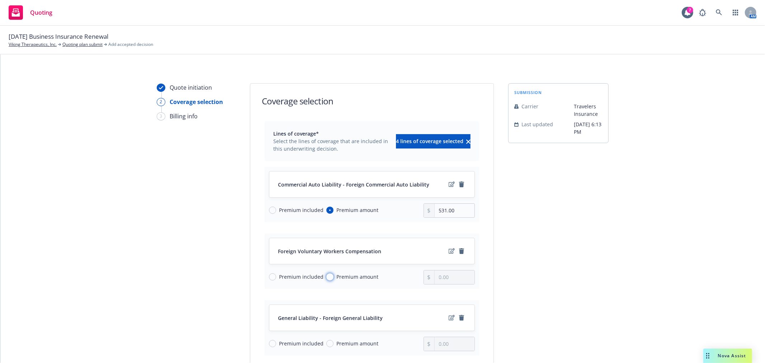
click at [326, 275] on input "Premium amount" at bounding box center [329, 276] width 7 height 7
radio input "true"
drag, startPoint x: 456, startPoint y: 278, endPoint x: 394, endPoint y: 277, distance: 61.7
click at [394, 277] on div "Premium included Premium amount 0.00" at bounding box center [372, 277] width 206 height 14
type input "1,131.00"
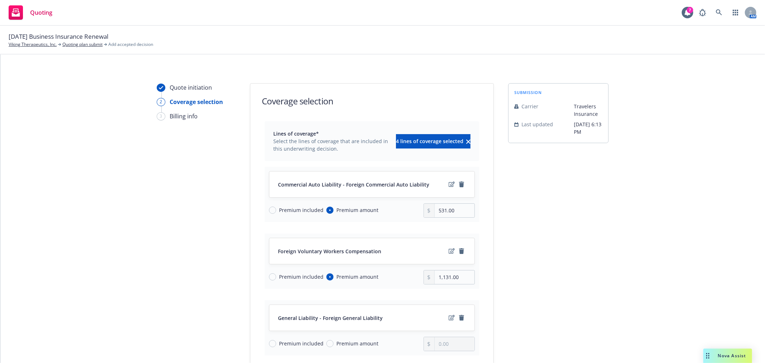
click at [518, 272] on div "submission Carrier Travelers Insurance Last updated 10/14, 6:13 PM" at bounding box center [558, 303] width 100 height 441
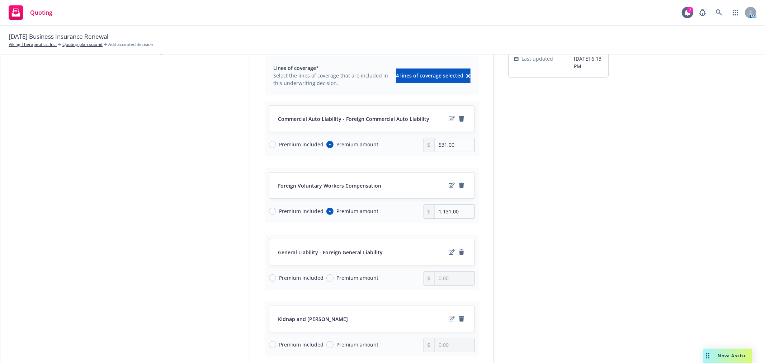
scroll to position [80, 0]
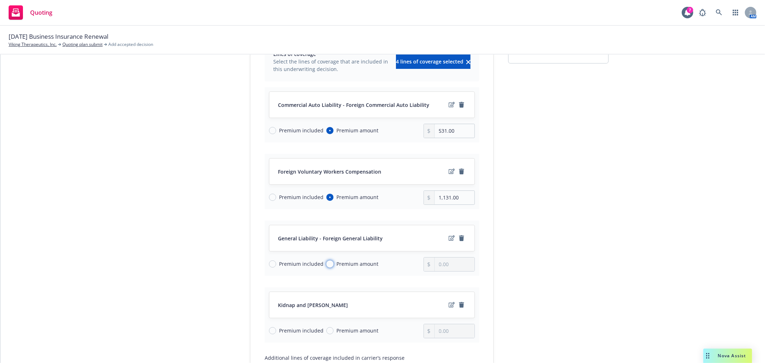
click at [328, 263] on input "Premium amount" at bounding box center [329, 263] width 7 height 7
radio input "true"
drag, startPoint x: 455, startPoint y: 263, endPoint x: 375, endPoint y: 263, distance: 80.0
click at [375, 263] on div "Premium included Premium amount 0.00" at bounding box center [372, 264] width 206 height 14
type input "679.00"
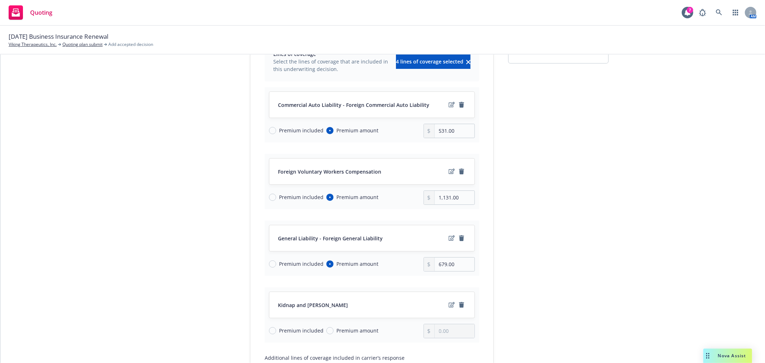
click at [526, 248] on div "submission Carrier Travelers Insurance Last updated 10/14, 6:13 PM" at bounding box center [558, 224] width 100 height 441
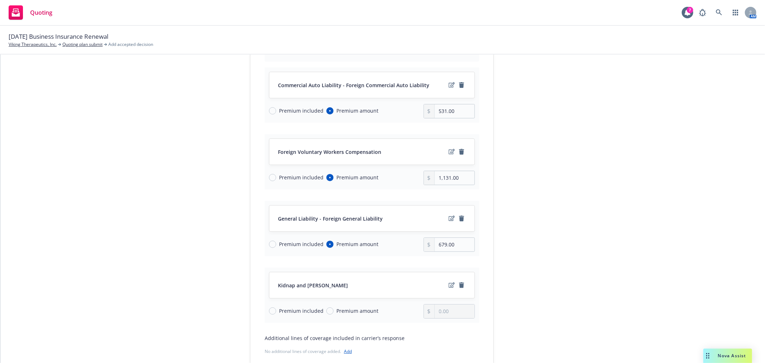
scroll to position [119, 0]
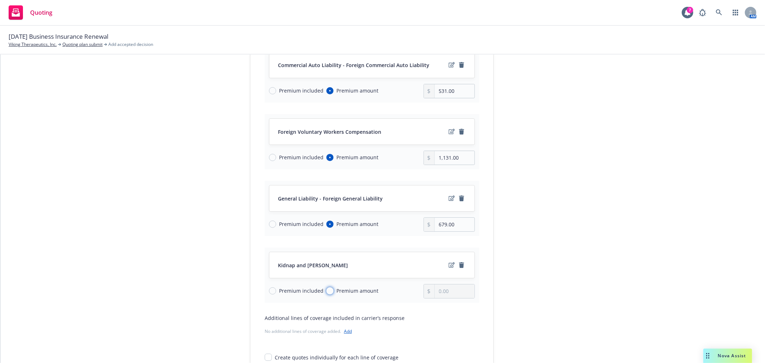
click at [326, 292] on input "Premium amount" at bounding box center [329, 290] width 7 height 7
radio input "true"
drag, startPoint x: 410, startPoint y: 295, endPoint x: 398, endPoint y: 295, distance: 11.5
click at [398, 295] on div "Premium included Premium amount 0.00" at bounding box center [372, 291] width 206 height 14
type input "159.00"
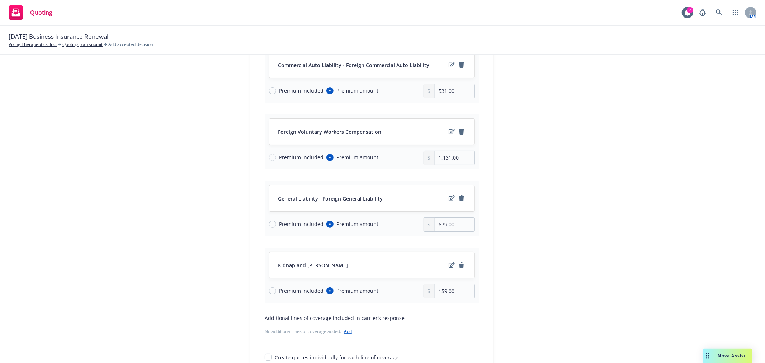
click at [611, 220] on div "Quote initiation 2 Coverage selection 3 Billing info Coverage selection Lines o…" at bounding box center [383, 184] width 748 height 441
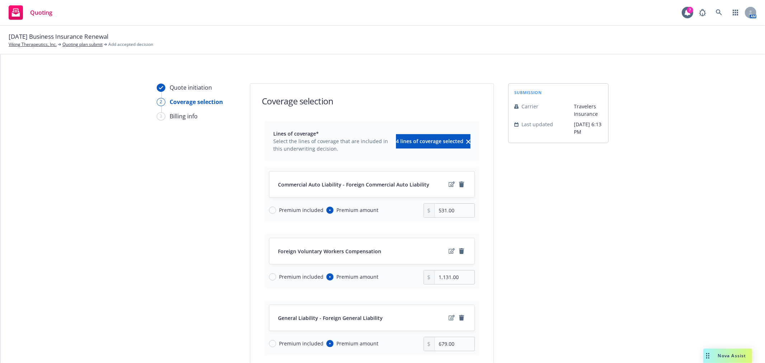
scroll to position [208, 0]
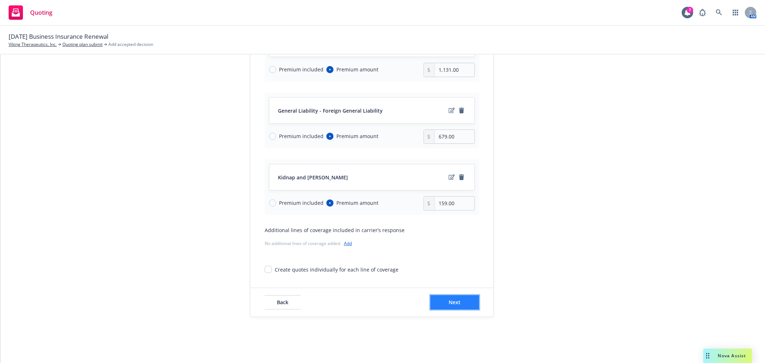
click at [449, 303] on span "Next" at bounding box center [455, 302] width 12 height 7
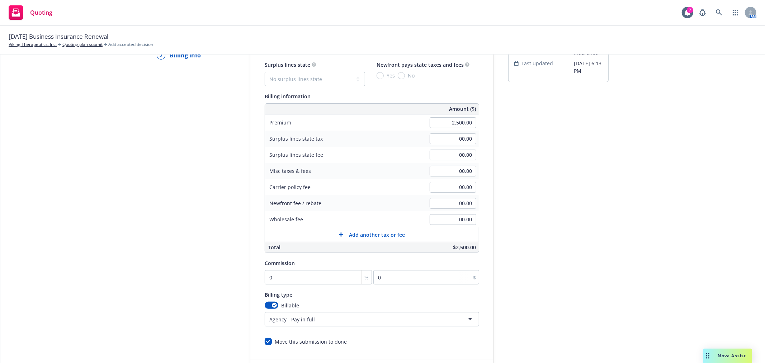
scroll to position [133, 0]
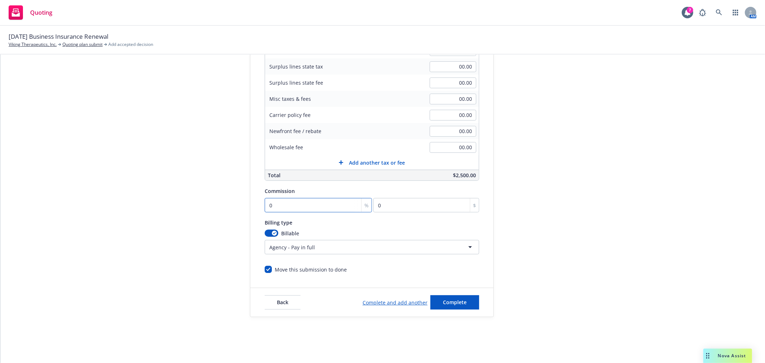
click at [310, 208] on input "0" at bounding box center [318, 205] width 107 height 14
type input "2"
click at [558, 249] on div "submission Carrier Travelers Insurance Last updated 10/14, 6:13 PM" at bounding box center [558, 133] width 100 height 367
click at [435, 303] on button "Complete" at bounding box center [454, 302] width 49 height 14
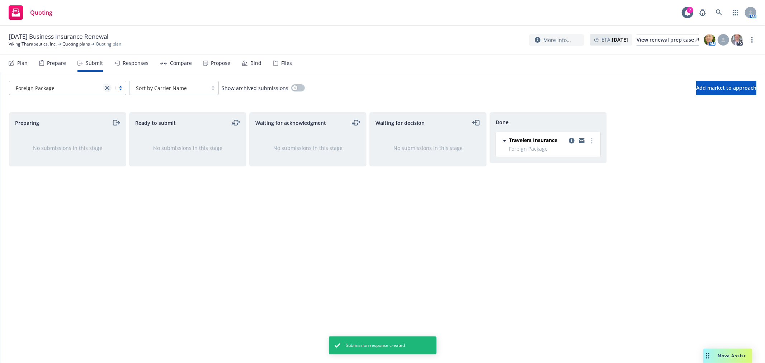
click at [107, 86] on icon "close" at bounding box center [107, 88] width 4 height 4
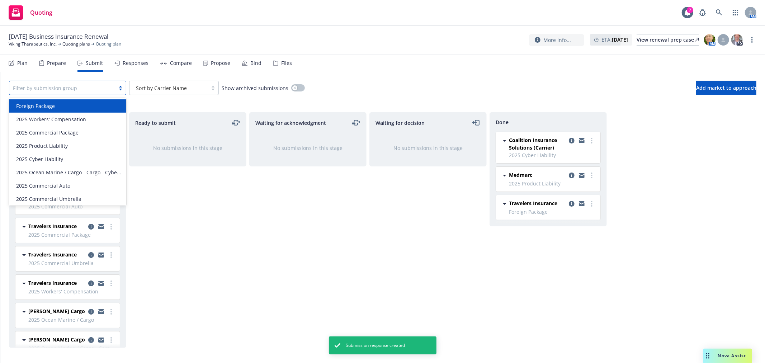
click at [279, 174] on div "Waiting for acknowledgment No submissions in this stage" at bounding box center [307, 230] width 117 height 236
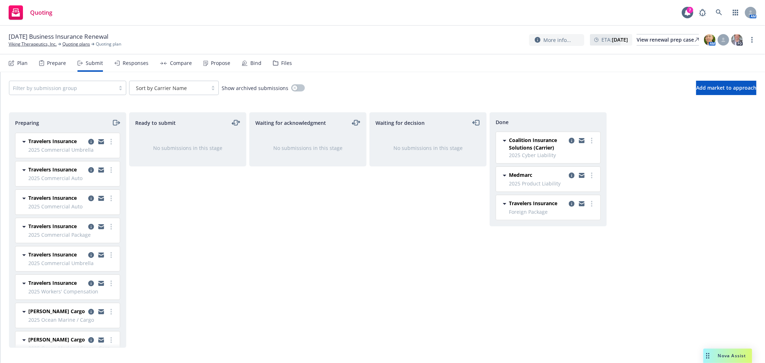
click at [160, 61] on div "Compare" at bounding box center [176, 63] width 32 height 17
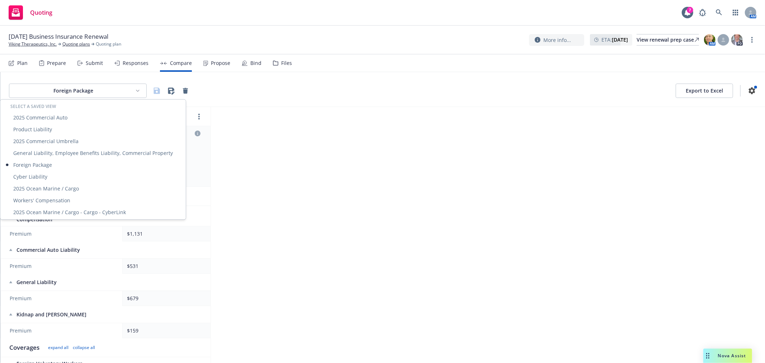
click at [124, 94] on html "Quoting 7 AM 11/01/25 Business Insurance Renewal Viking Therapeutics, Inc. Quot…" at bounding box center [382, 181] width 765 height 363
click at [52, 174] on div "Cyber Liability" at bounding box center [93, 177] width 183 height 12
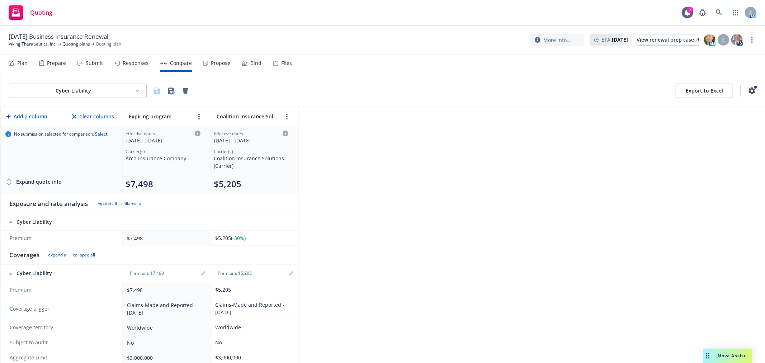
click at [426, 124] on div "Cyber Liability Export to Excel Add a column Clear columns Expiring program Coa…" at bounding box center [382, 217] width 765 height 291
click at [63, 67] on div "Prepare" at bounding box center [52, 63] width 27 height 17
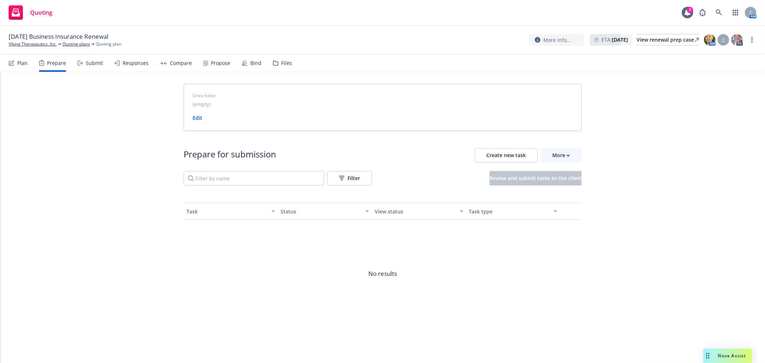
click at [91, 58] on div "Submit" at bounding box center [89, 63] width 25 height 17
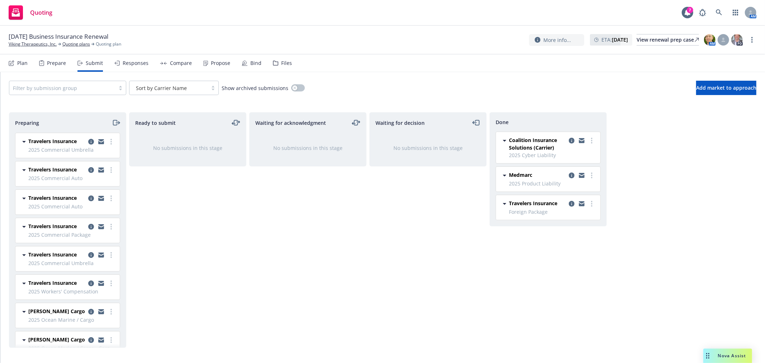
click at [273, 60] on div "Files" at bounding box center [282, 63] width 19 height 17
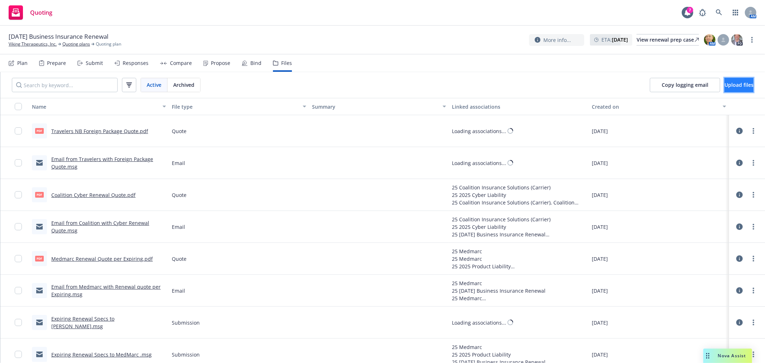
click at [725, 85] on span "Upload files" at bounding box center [739, 84] width 29 height 7
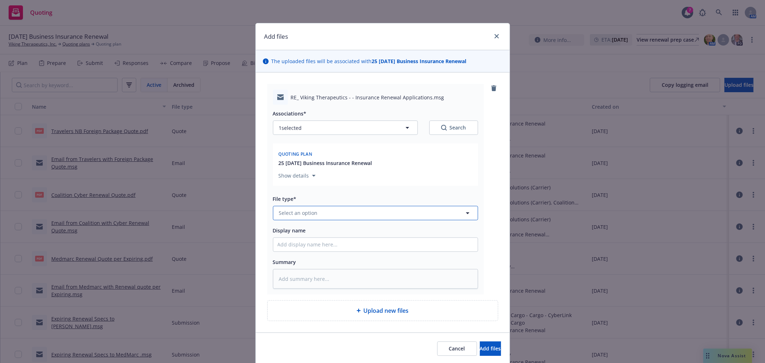
click at [305, 216] on span "Select an option" at bounding box center [298, 213] width 39 height 8
click at [311, 198] on div "Email" at bounding box center [376, 193] width 196 height 10
click at [306, 248] on input "Display name" at bounding box center [375, 245] width 204 height 14
click at [399, 242] on input "Email from Insured Regarding Dual Controls" at bounding box center [375, 245] width 204 height 14
click at [496, 345] on button "Add files" at bounding box center [490, 349] width 21 height 14
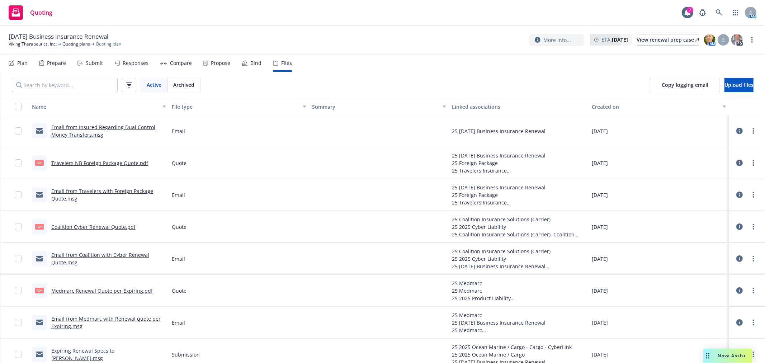
click at [378, 35] on div "11/01/25 Business Insurance Renewal Viking Therapeutics, Inc. Quoting plans Quo…" at bounding box center [383, 39] width 748 height 15
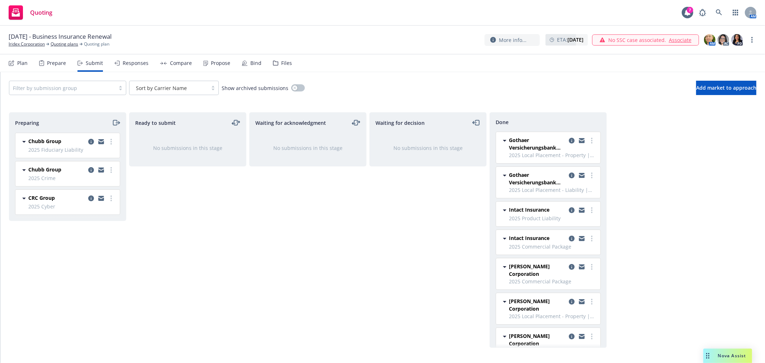
click at [425, 236] on div "Waiting for decision No submissions in this stage" at bounding box center [427, 230] width 117 height 236
click at [124, 63] on div "Responses" at bounding box center [136, 63] width 26 height 6
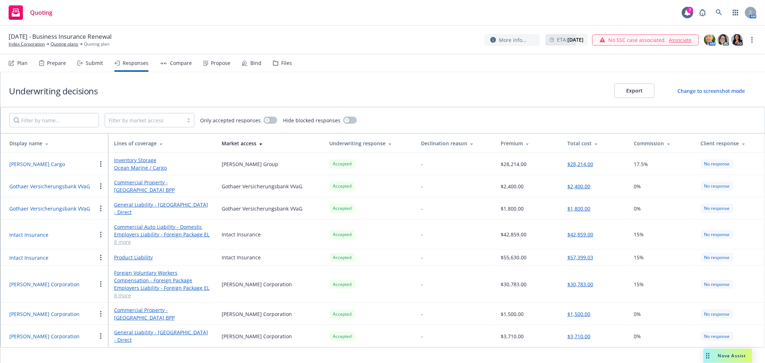
click at [586, 231] on button "$42,859.00" at bounding box center [581, 235] width 26 height 8
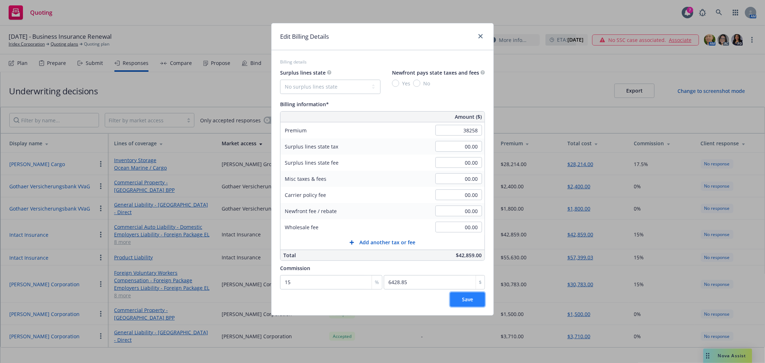
type input "38,258.00"
type input "5738.7"
click at [472, 298] on button "Save" at bounding box center [467, 299] width 35 height 14
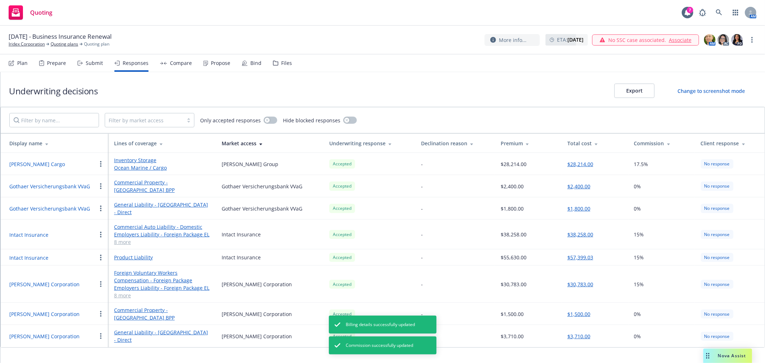
click at [121, 238] on link "8 more" at bounding box center [162, 242] width 96 height 8
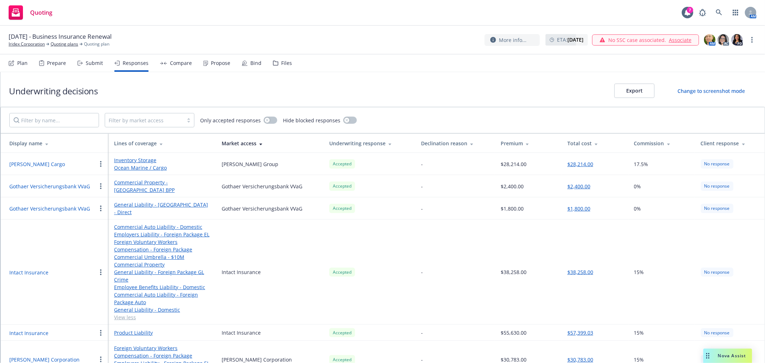
click at [149, 261] on link "Commercial Property" at bounding box center [162, 265] width 96 height 8
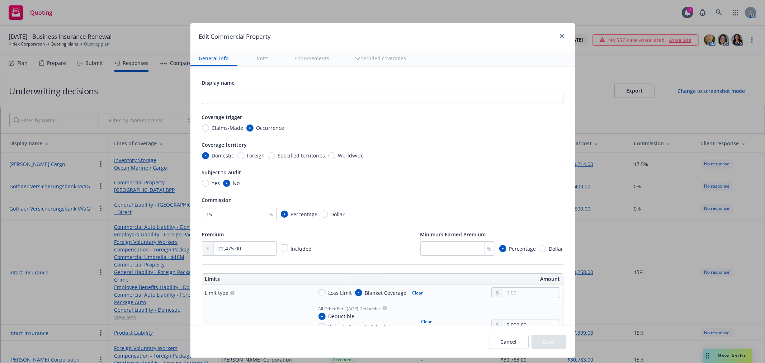
scroll to position [40, 0]
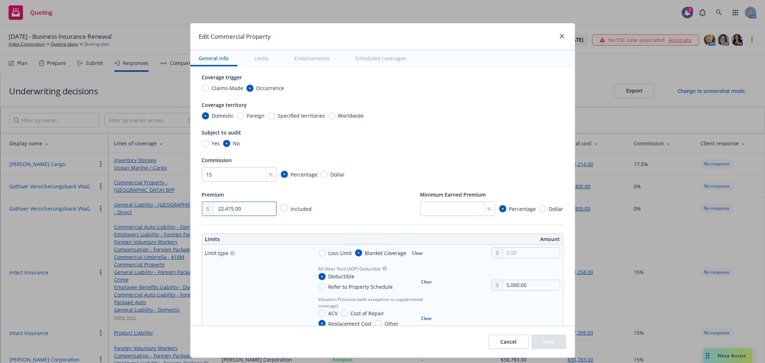
drag, startPoint x: 248, startPoint y: 207, endPoint x: 152, endPoint y: 206, distance: 96.1
click at [152, 206] on div "Edit Commercial Property General info Limits Endorsements Scheduled coverages D…" at bounding box center [382, 181] width 765 height 363
type input "19,709.00"
click at [547, 343] on button "Save" at bounding box center [549, 342] width 35 height 14
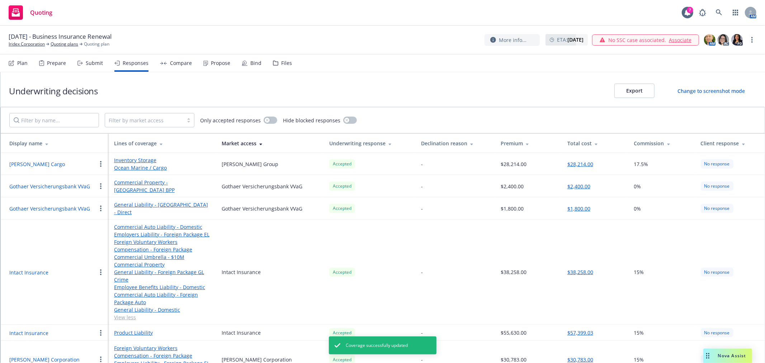
click at [137, 306] on link "General Liability - Domestic" at bounding box center [162, 310] width 96 height 8
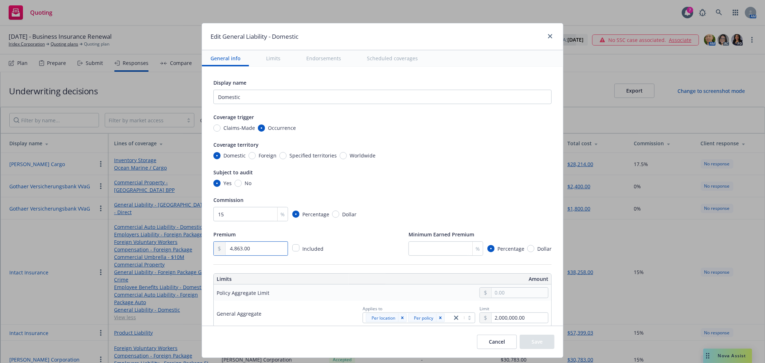
drag, startPoint x: 268, startPoint y: 246, endPoint x: 202, endPoint y: 246, distance: 65.7
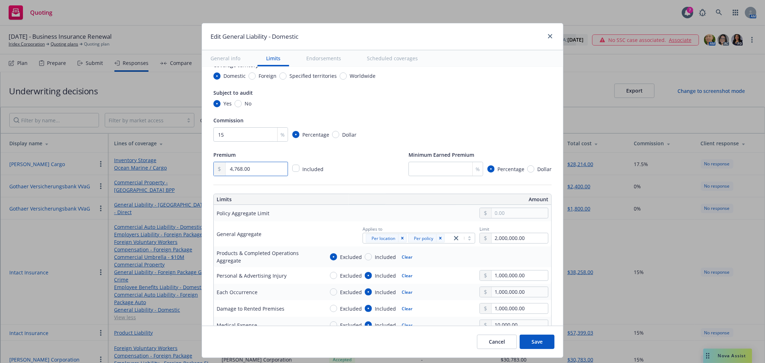
type input "4,768.00"
click at [538, 340] on button "Save" at bounding box center [537, 342] width 35 height 14
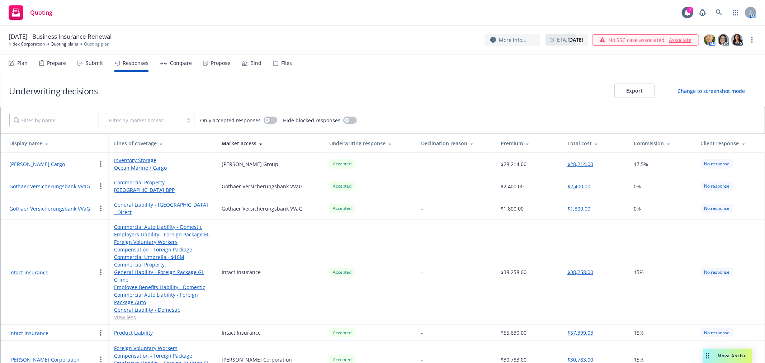
click at [152, 253] on link "Commercial Umbrella - $10M" at bounding box center [162, 257] width 96 height 8
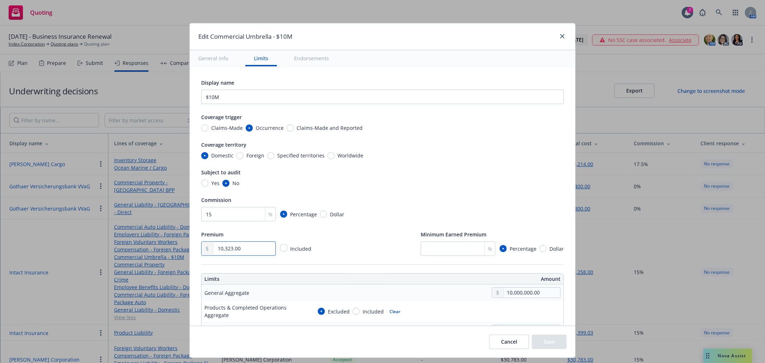
drag, startPoint x: 245, startPoint y: 247, endPoint x: 163, endPoint y: 255, distance: 82.6
click at [163, 255] on div "Edit Commercial Umbrella - $10M General info Limits Endorsements Display name $…" at bounding box center [382, 181] width 765 height 363
type input "8,583.00"
click at [555, 338] on button "Save" at bounding box center [549, 342] width 35 height 14
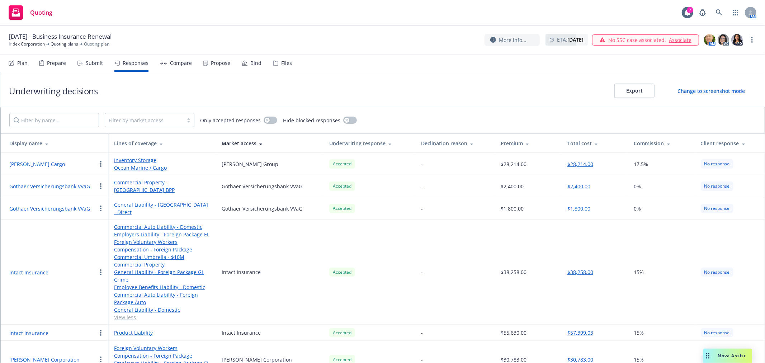
click at [33, 269] on button "Intact Insurance" at bounding box center [28, 273] width 39 height 8
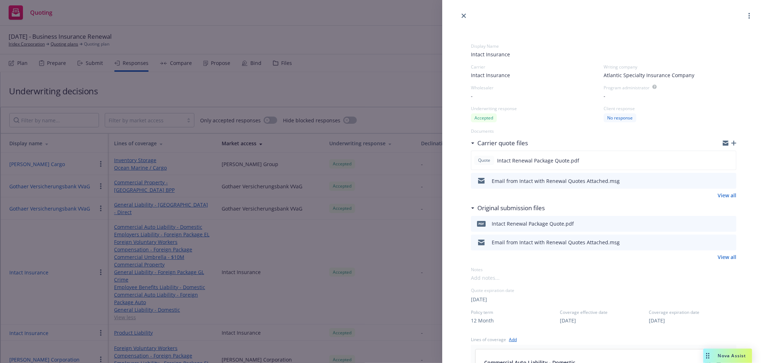
click at [731, 144] on icon "button" at bounding box center [733, 143] width 5 height 5
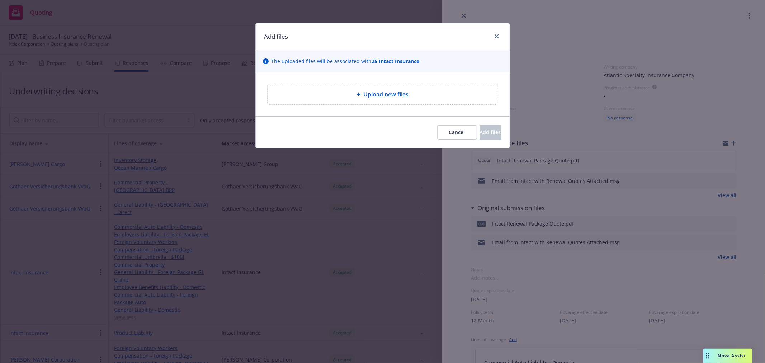
type textarea "x"
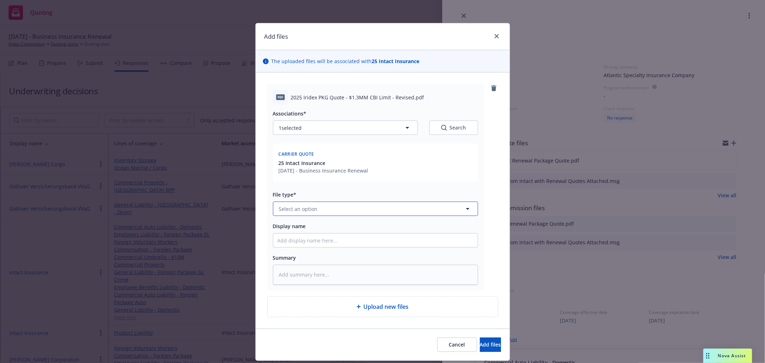
click at [349, 209] on button "Select an option" at bounding box center [375, 209] width 205 height 14
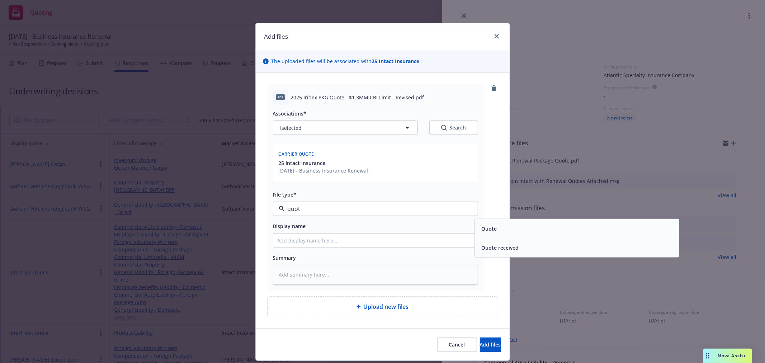
type input "quote"
click at [504, 231] on div "Quote" at bounding box center [577, 228] width 196 height 10
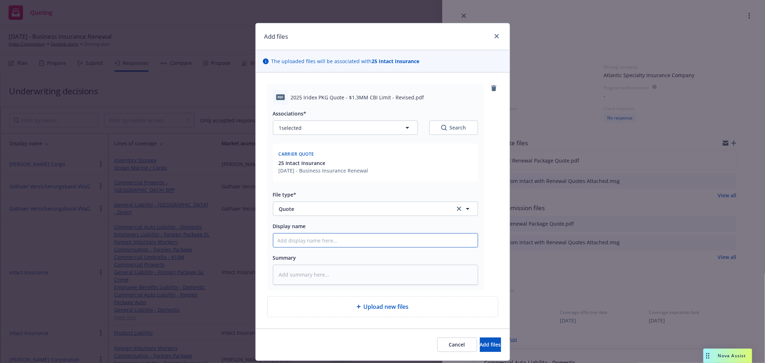
click at [301, 240] on input "Display name" at bounding box center [375, 241] width 204 height 14
type textarea "x"
type input "R"
type textarea "x"
type input "RE"
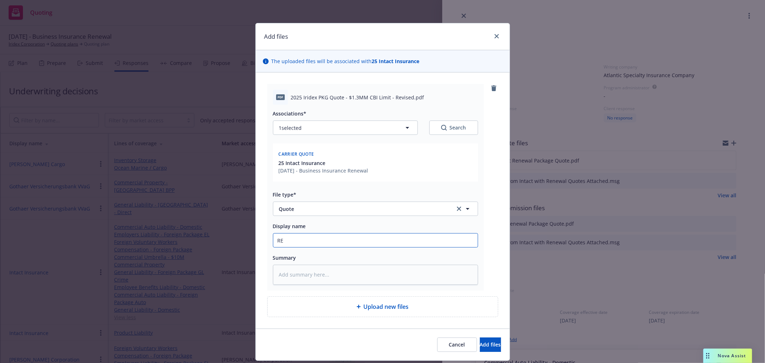
type textarea "x"
type input "REV"
type textarea "x"
type input "REVI"
type textarea "x"
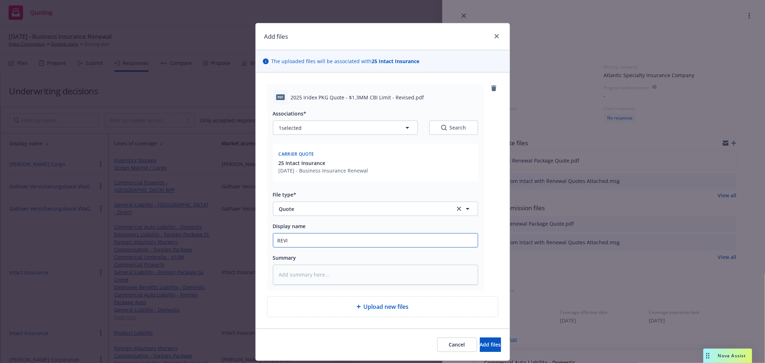
type input "REVIS"
type textarea "x"
type input "REVISE"
type textarea "x"
type input "REVISED"
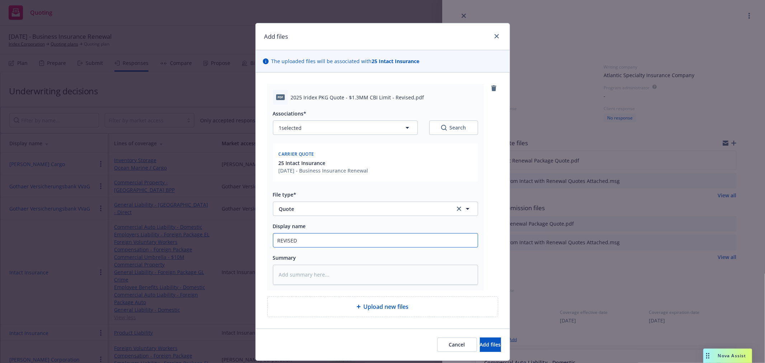
type textarea "x"
type input "REVISED"
type textarea "x"
type input "REVISED"
type textarea "x"
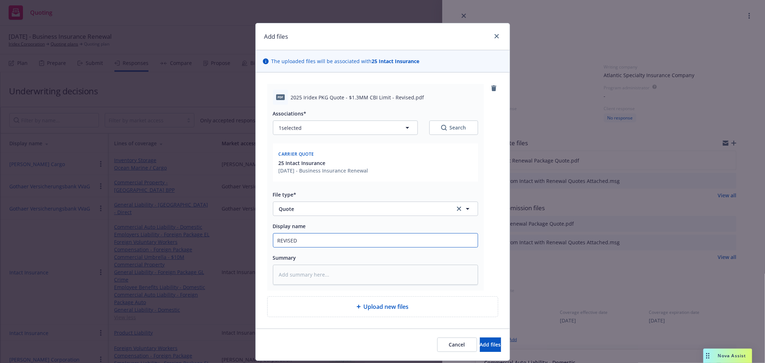
type input "REVISED"
type textarea "x"
type input "REVISED R"
type textarea "x"
type input "REVISED Re"
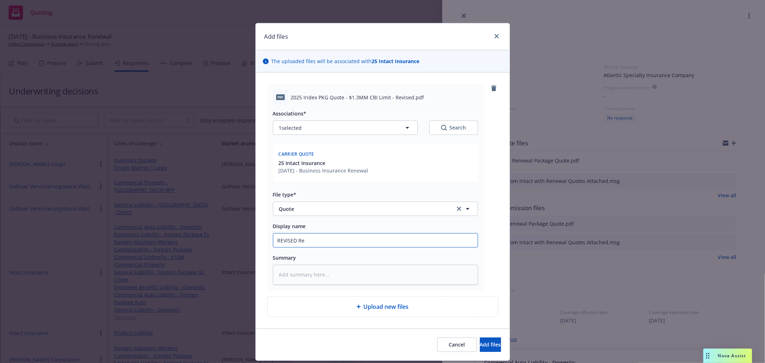
type textarea "x"
type input "REVISED Ren"
type textarea "x"
type input "REVISED Rene"
type textarea "x"
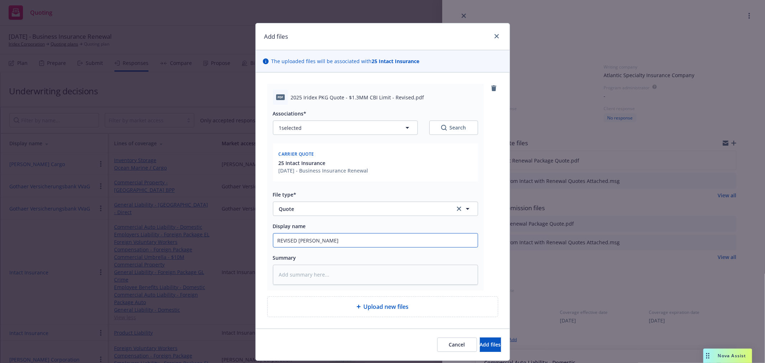
type input "REVISED Renew"
type textarea "x"
type input "REVISED Renewa"
type textarea "x"
type input "REVISED Renewal"
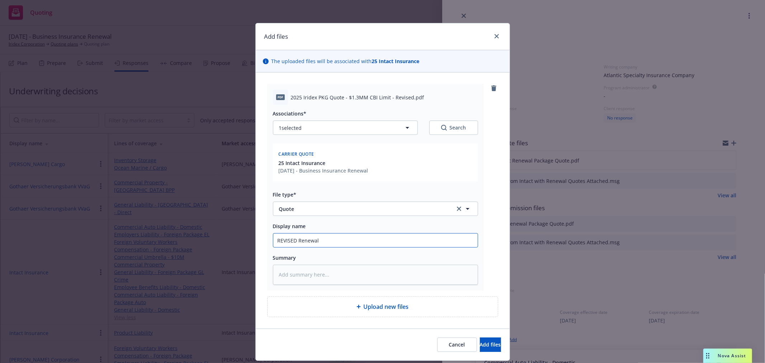
type textarea "x"
type input "REVISED Renewal"
type textarea "x"
type input "REVISED Renewal P"
type textarea "x"
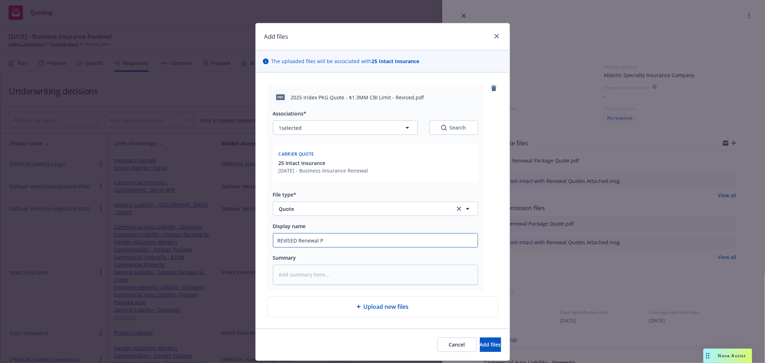
type input "REVISED Renewal Pa"
type textarea "x"
type input "REVISED Renewal Pac"
type textarea "x"
type input "REVISED Renewal Pack"
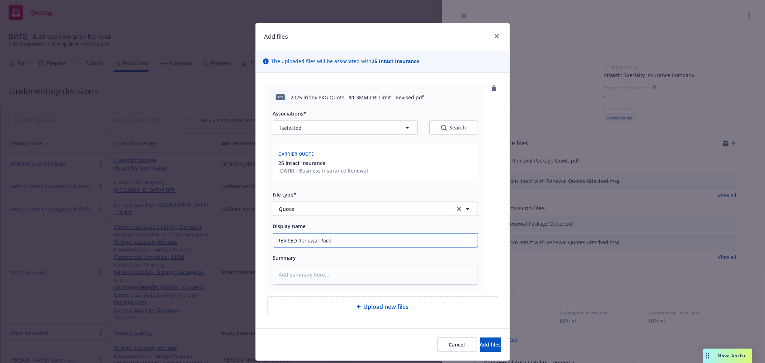
type textarea "x"
type input "REVISED Renewal Packa"
type textarea "x"
type input "REVISED Renewal Packag"
type textarea "x"
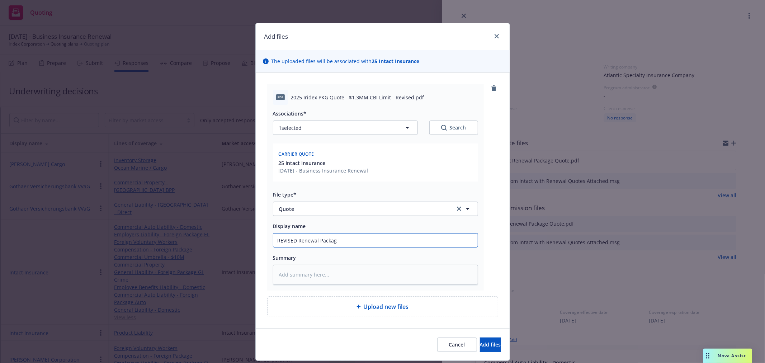
type input "REVISED Renewal Package"
type textarea "x"
type input "REVISED Renewal Package"
type textarea "x"
type input "REVISED Renewal Package Q"
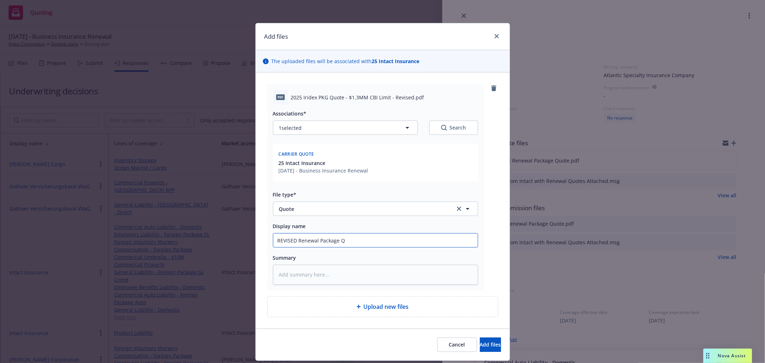
type textarea "x"
type input "REVISED Renewal Package Qu"
type textarea "x"
type input "REVISED Renewal Package Quo"
type textarea "x"
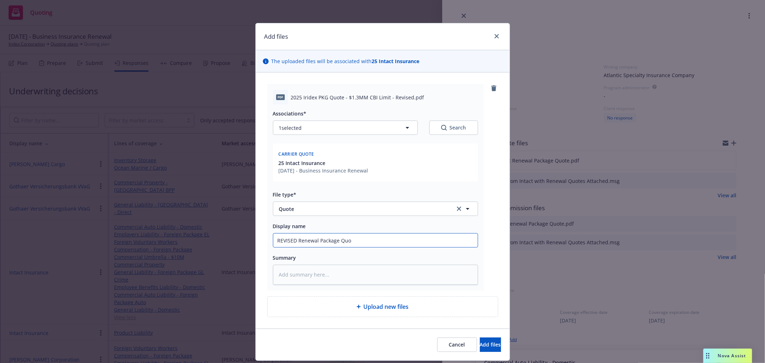
type input "REVISED Renewal Package Quot"
type textarea "x"
type input "REVISED Renewal Package Quote"
type textarea "x"
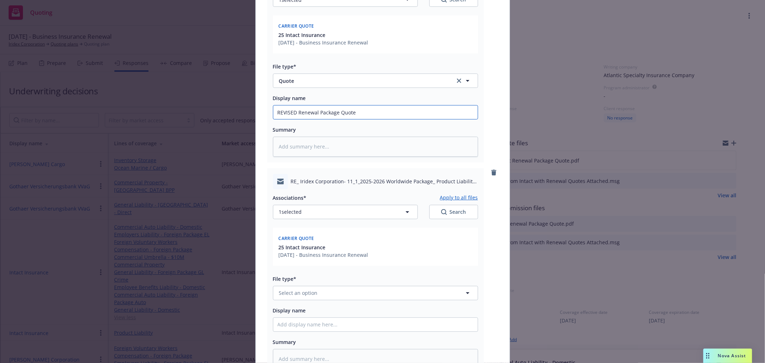
scroll to position [159, 0]
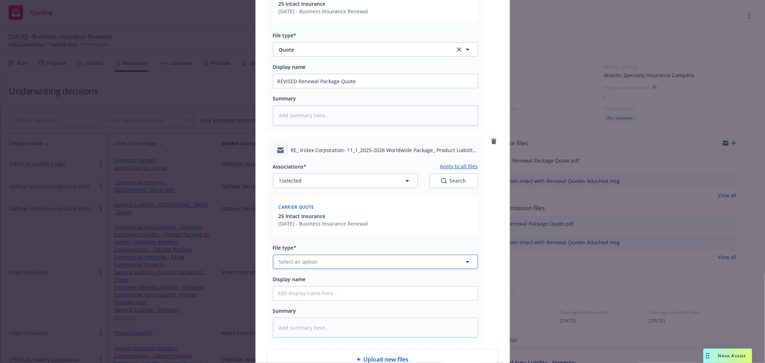
click at [331, 263] on button "Select an option" at bounding box center [375, 262] width 205 height 14
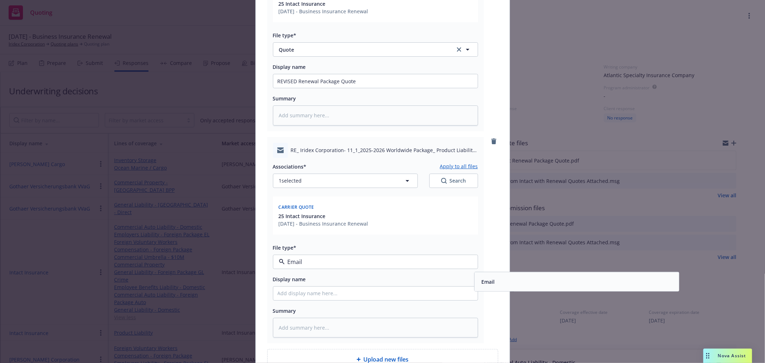
type input "Email"
drag, startPoint x: 518, startPoint y: 297, endPoint x: 512, endPoint y: 285, distance: 13.2
click at [517, 297] on div "Add files The uploaded files will be associated with 25 Intact Insurance pdf 20…" at bounding box center [382, 181] width 765 height 363
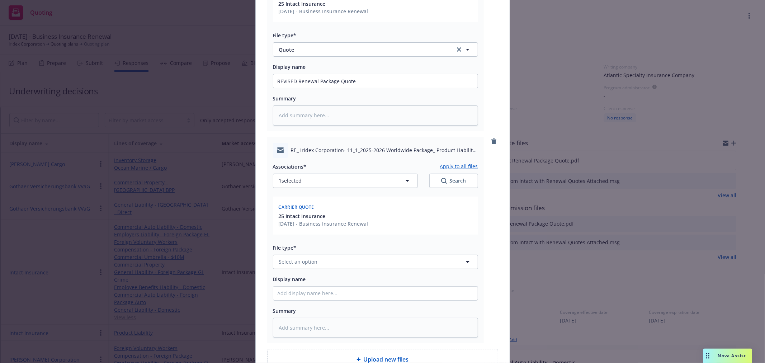
click at [350, 254] on div "File type* Email Select an option" at bounding box center [375, 256] width 205 height 26
click at [342, 263] on button "Select an option" at bounding box center [375, 262] width 205 height 14
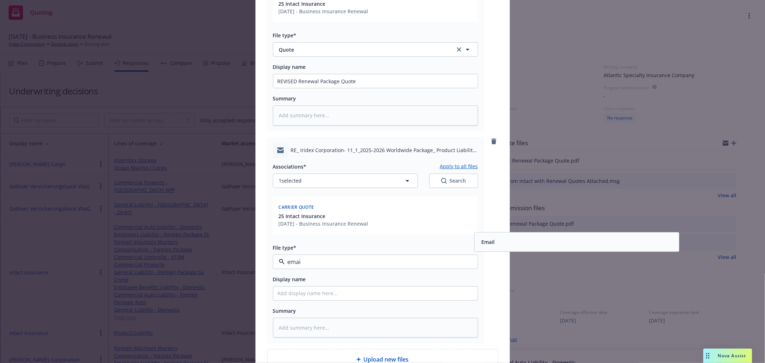
type input "email"
click at [510, 235] on div "Email" at bounding box center [577, 241] width 204 height 19
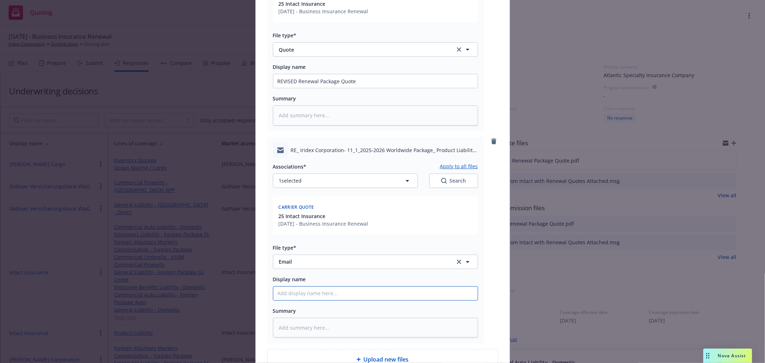
click at [311, 292] on input "Display name" at bounding box center [375, 294] width 204 height 14
type textarea "x"
type input "E"
type textarea "x"
type input "Em"
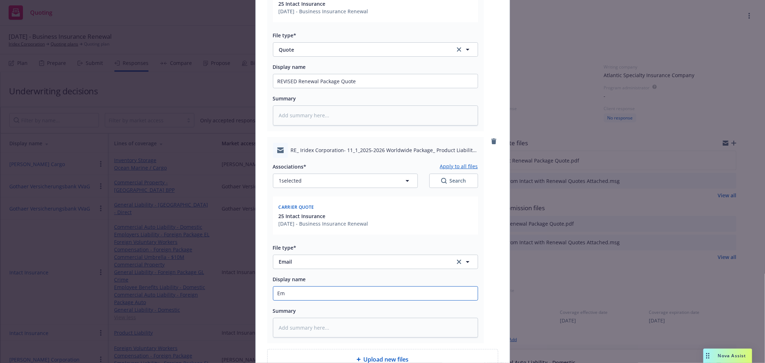
type textarea "x"
type input "Ema"
type textarea "x"
type input "Emai"
type textarea "x"
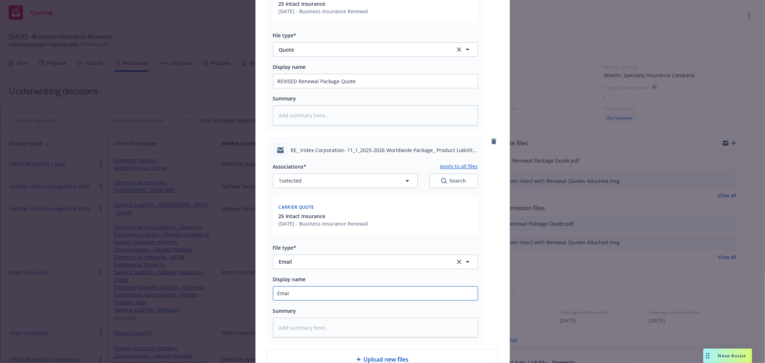
type input "Email"
type textarea "x"
type input "Email"
type textarea "x"
type input "Email f"
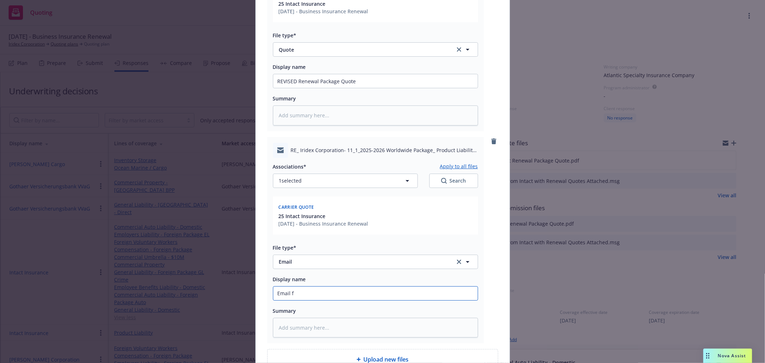
type textarea "x"
type input "Email fr"
type textarea "x"
type input "Email fro"
type textarea "x"
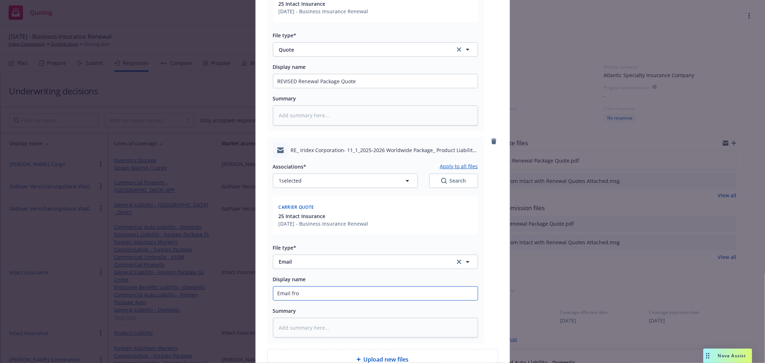
type input "Email from"
type textarea "x"
type input "Email from"
type textarea "x"
type input "Email from R"
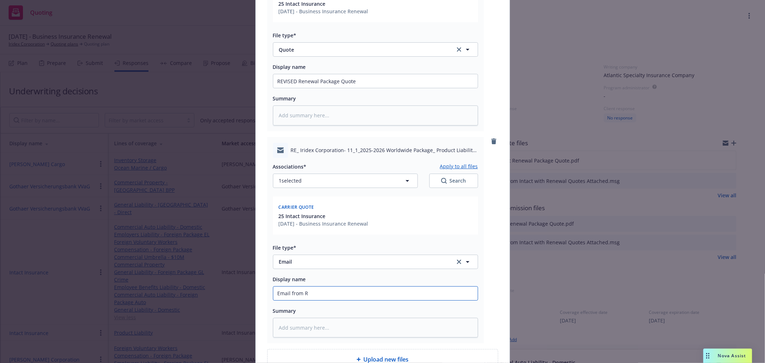
type textarea "x"
type input "Email from"
type textarea "x"
type input "Email from I"
type textarea "x"
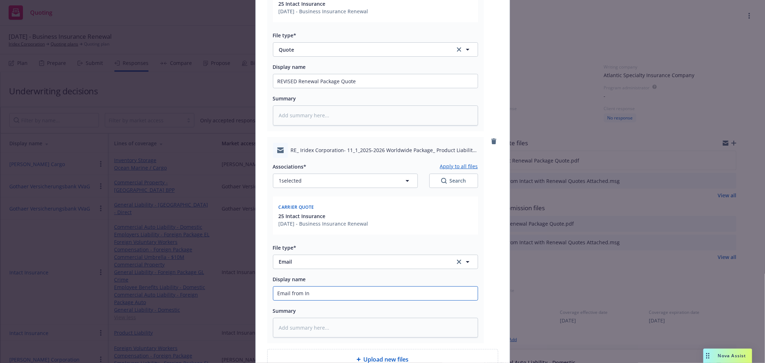
type input "Email from Int"
type textarea "x"
type input "Email from Inta"
type textarea "x"
type input "Email from Intac"
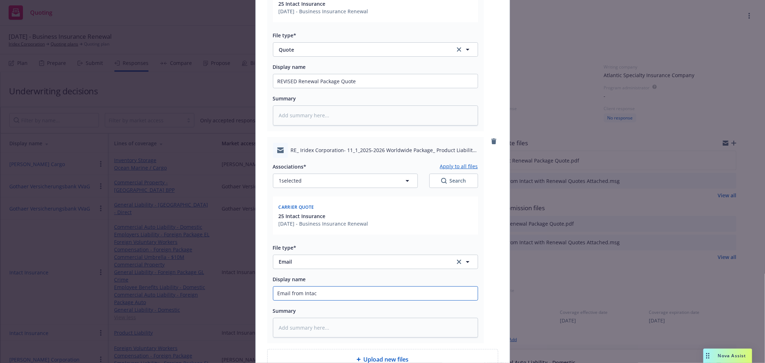
type textarea "x"
type input "Email from Intact"
type textarea "x"
type input "Email from Intact"
type textarea "x"
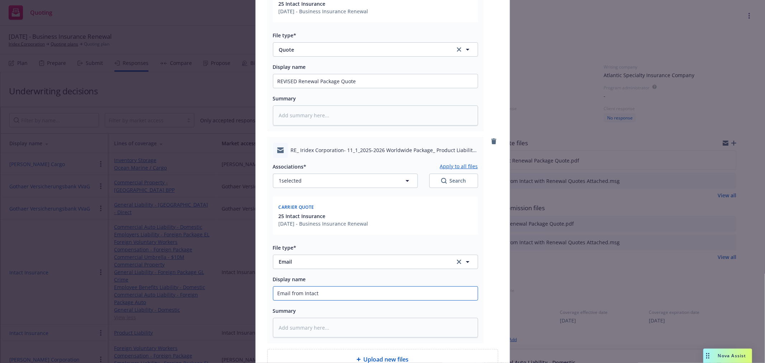
type input "Email from Intact w"
type textarea "x"
type input "Email from Intact wi"
type textarea "x"
type input "Email from Intact wit"
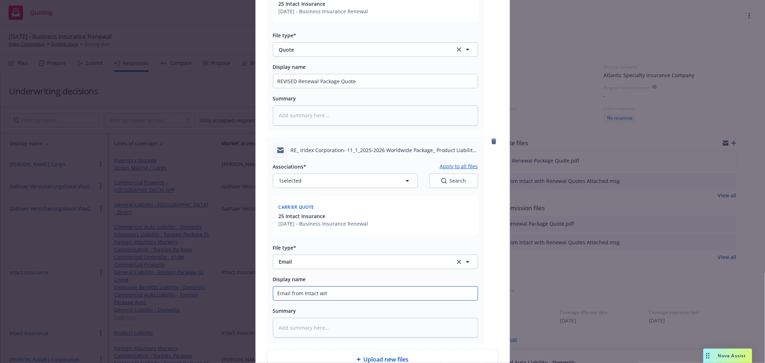
type textarea "x"
type input "Email from Intact with"
type textarea "x"
type input "Email from Intact with"
type textarea "x"
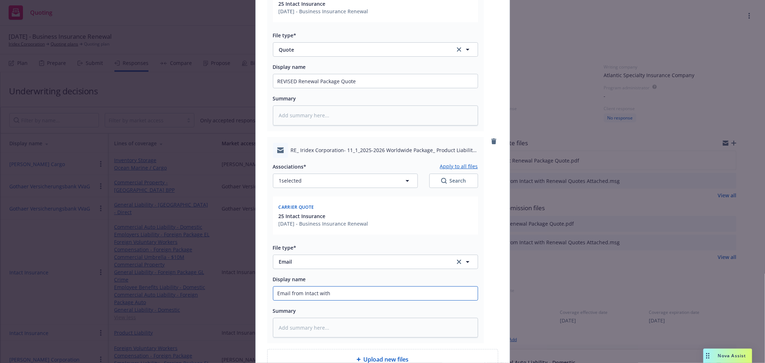
type input "Email from Intact with R"
type textarea "x"
type input "Email from Intact with Re"
type textarea "x"
type input "Email from Intact with Rev"
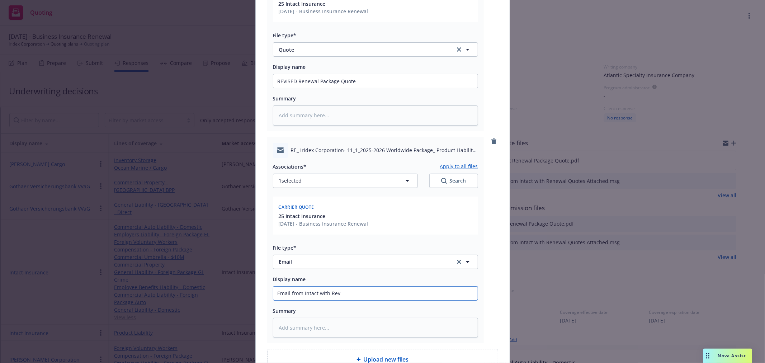
type textarea "x"
type input "Email from Intact with Revi"
type textarea "x"
type input "Email from Intact with Revis"
type textarea "x"
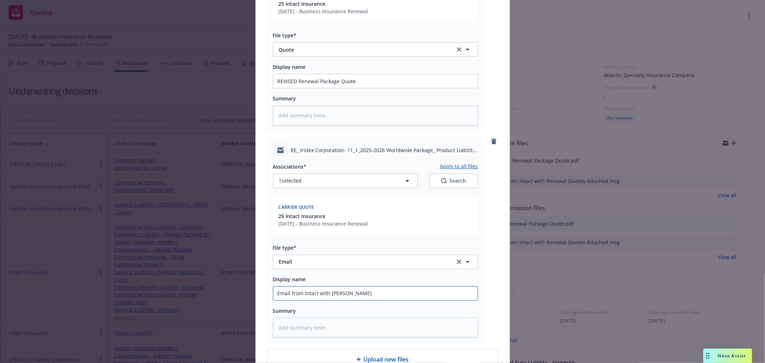
type input "Email from Intact with Revise"
type textarea "x"
type input "Email from Intact with Revised"
type textarea "x"
type input "Email from Intact with Revised"
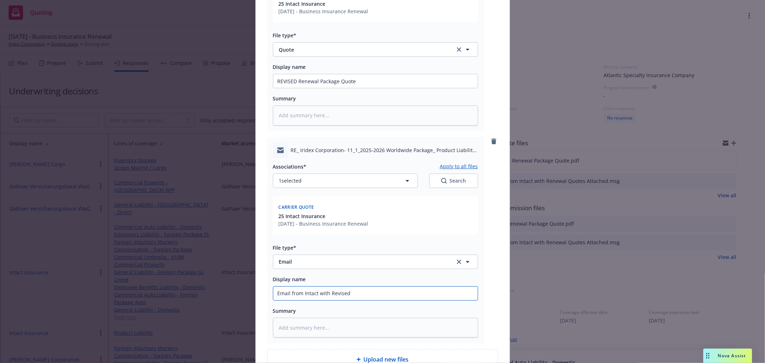
type textarea "x"
type input "Email from Intact with Revised R"
type textarea "x"
type input "Email from Intact with Revised Re"
type textarea "x"
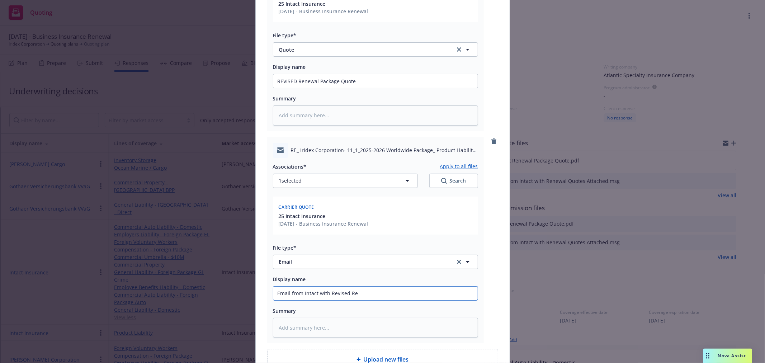
type input "Email from Intact with Revised Ren"
type textarea "x"
type input "Email from Intact with Revised Renew"
type textarea "x"
type input "Email from Intact with Revised Renewa"
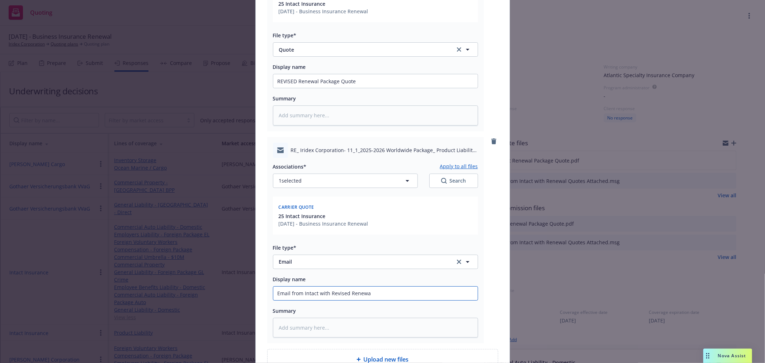
type textarea "x"
type input "Email from Intact with Revised Renewal"
type textarea "x"
type input "Email from Intact with Revised Renewal"
type textarea "x"
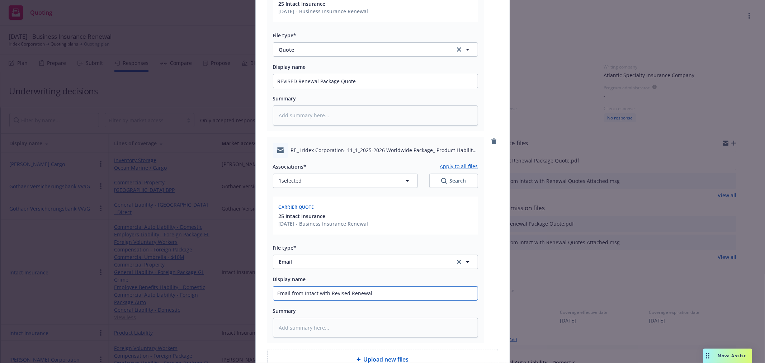
type input "Email from Intact with Revised Renewal Q"
type textarea "x"
type input "Email from Intact with Revised Renewal Qu"
type textarea "x"
type input "Email from Intact with Revised Renewal Quo"
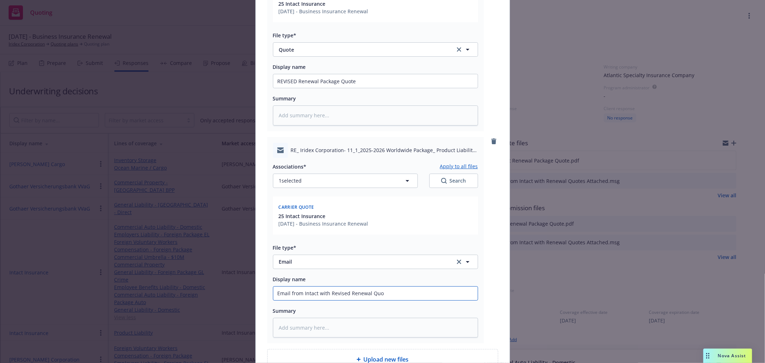
type textarea "x"
type input "Email from Intact with Revised Renewal Quot"
type textarea "x"
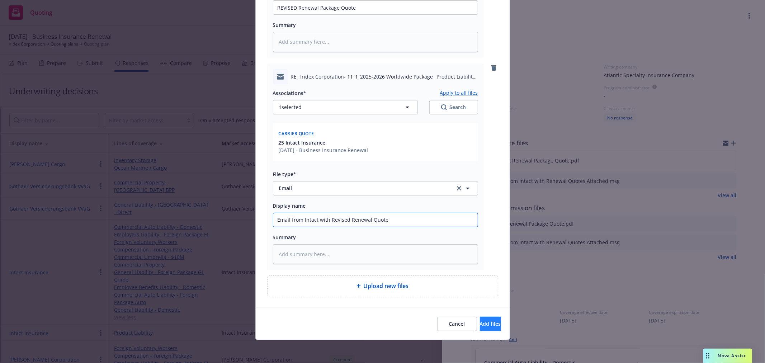
type input "Email from Intact with Revised Renewal Quote"
click at [481, 324] on span "Add files" at bounding box center [490, 323] width 21 height 7
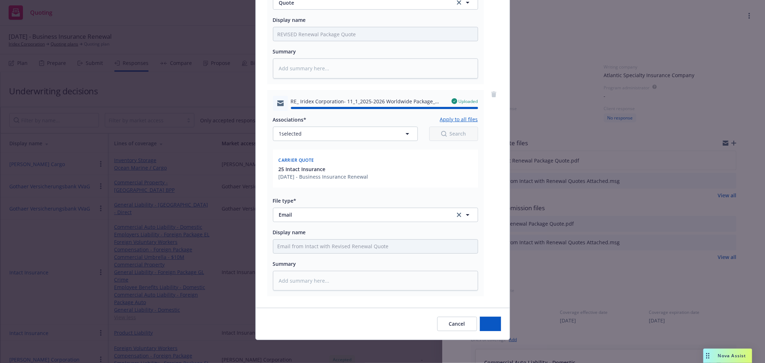
type textarea "x"
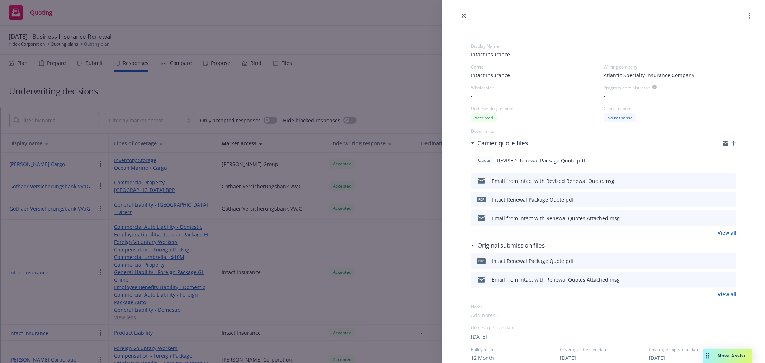
click at [357, 67] on div "Display Name Intact Insurance Carrier Intact Insurance Writing company Atlantic…" at bounding box center [382, 181] width 765 height 363
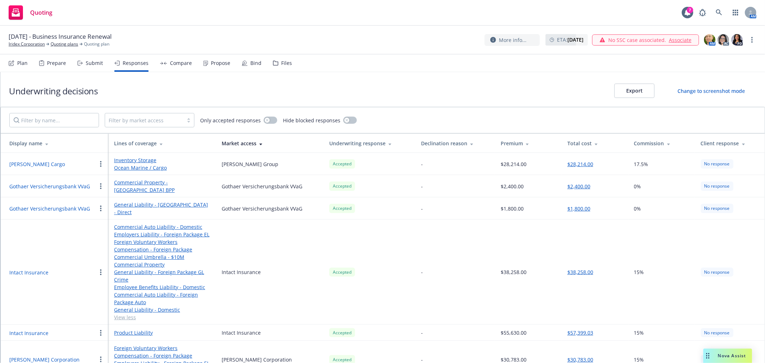
click at [88, 70] on div "Submit" at bounding box center [89, 63] width 25 height 17
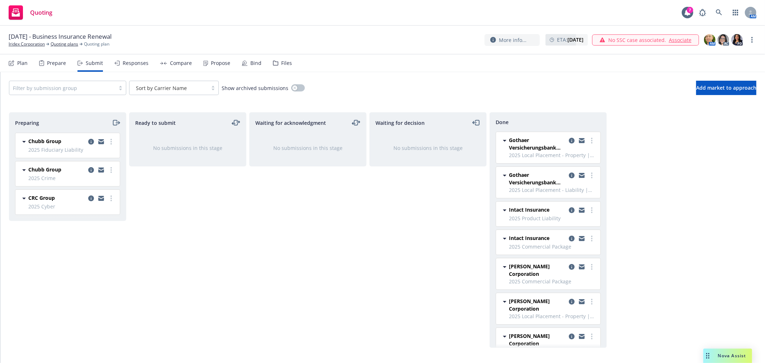
click at [321, 231] on div "Waiting for acknowledgment No submissions in this stage" at bounding box center [307, 230] width 117 height 236
click at [368, 62] on nav "Plan Prepare Submit Responses Compare Propose Bind Files" at bounding box center [383, 63] width 748 height 17
click at [436, 61] on nav "Plan Prepare Submit Responses Compare Propose Bind Files" at bounding box center [383, 63] width 748 height 17
click at [174, 64] on div "Compare" at bounding box center [181, 63] width 22 height 6
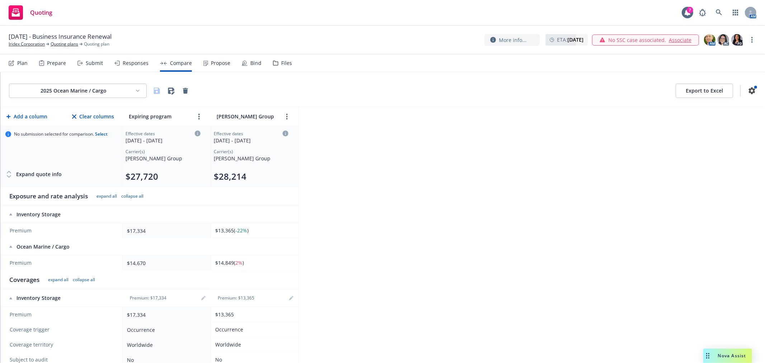
click at [121, 90] on html "Quoting 7 AM November 1, 2025 - Business Insurance Renewal Iridex Corporation Q…" at bounding box center [382, 181] width 765 height 363
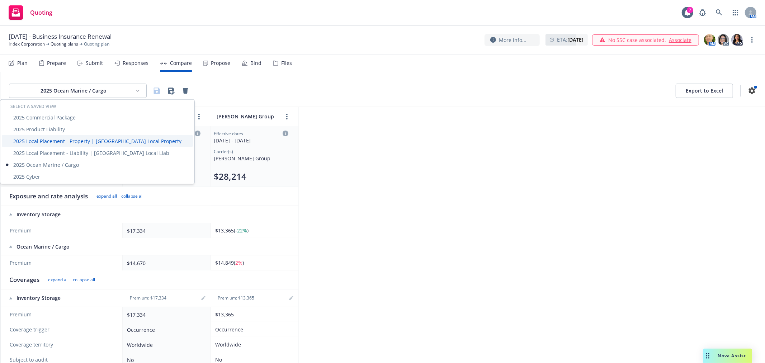
click at [88, 143] on div "2025 Local Placement - Property | Germany Local Property" at bounding box center [97, 141] width 191 height 12
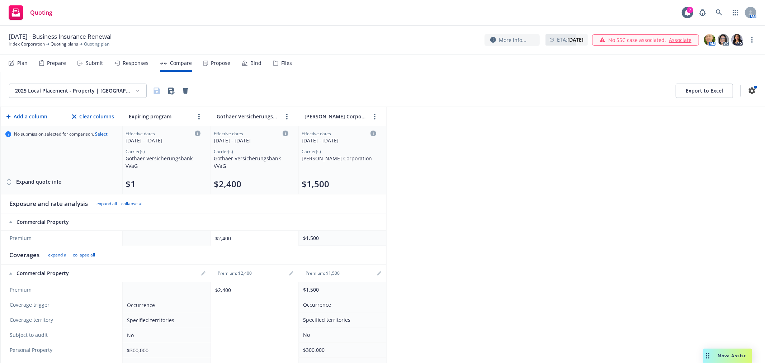
click at [118, 87] on html "Quoting 7 AM November 1, 2025 - Business Insurance Renewal Iridex Corporation Q…" at bounding box center [382, 181] width 765 height 363
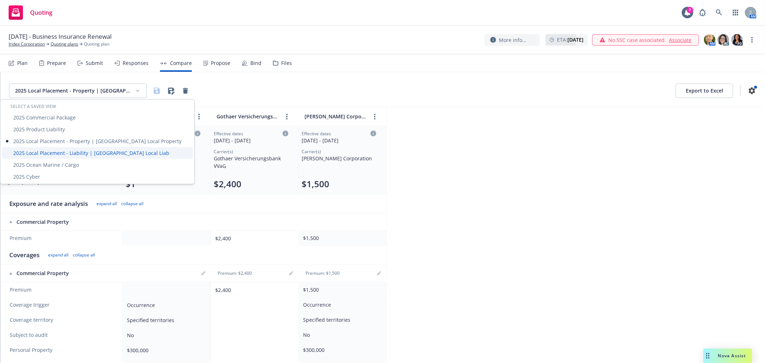
click at [76, 151] on div "2025 Local Placement - Liability | Germany Local Liab" at bounding box center [97, 153] width 191 height 12
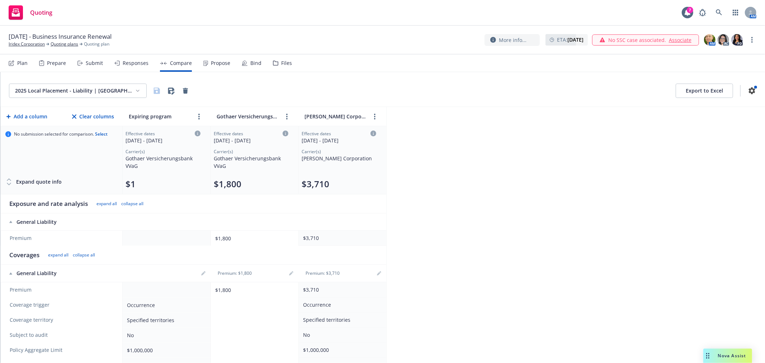
click at [707, 90] on button "Export to Excel" at bounding box center [704, 91] width 57 height 14
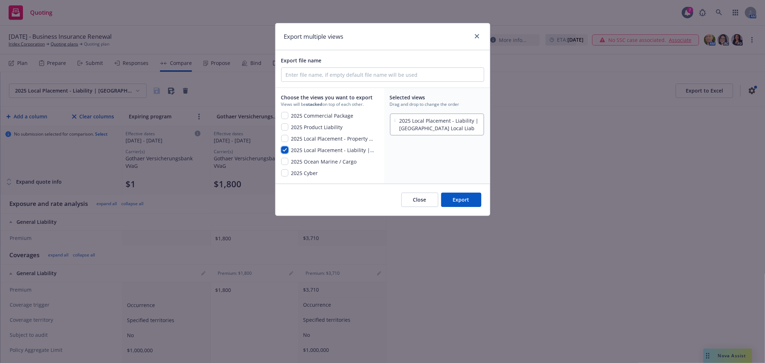
click at [284, 149] on input "checkbox" at bounding box center [284, 149] width 7 height 7
checkbox input "false"
click at [285, 113] on input "checkbox" at bounding box center [284, 115] width 7 height 7
checkbox input "true"
click at [283, 140] on input "checkbox" at bounding box center [284, 138] width 7 height 7
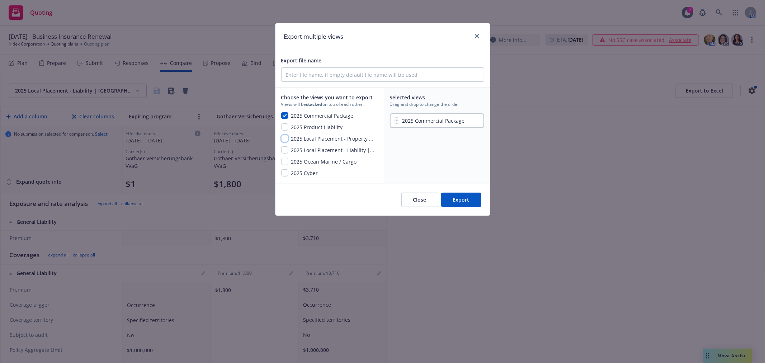
checkbox input "true"
click at [283, 148] on input "checkbox" at bounding box center [284, 149] width 7 height 7
checkbox input "true"
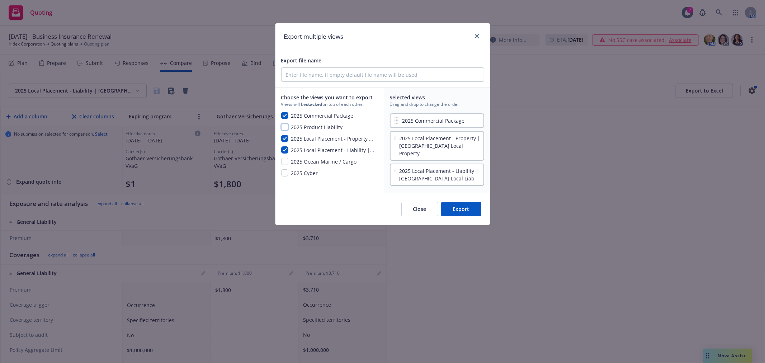
click at [284, 128] on input "checkbox" at bounding box center [284, 126] width 7 height 7
checkbox input "true"
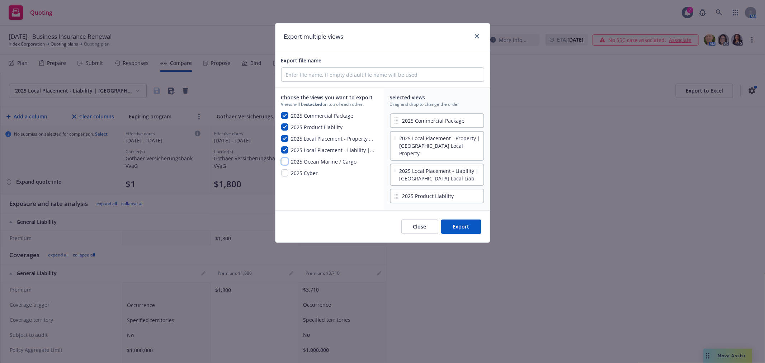
click at [284, 160] on input "checkbox" at bounding box center [284, 161] width 7 height 7
checkbox input "true"
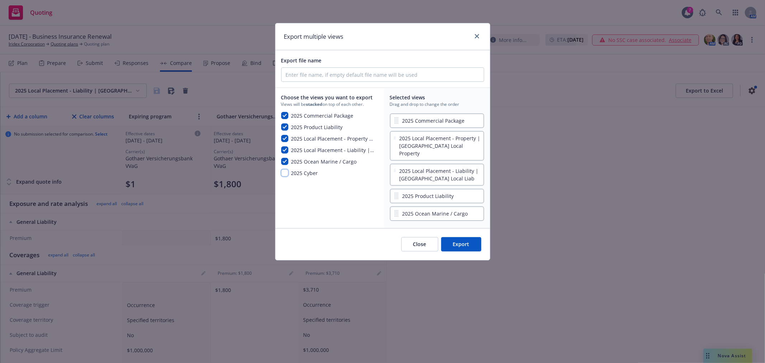
click at [282, 171] on input "checkbox" at bounding box center [284, 172] width 7 height 7
checkbox input "true"
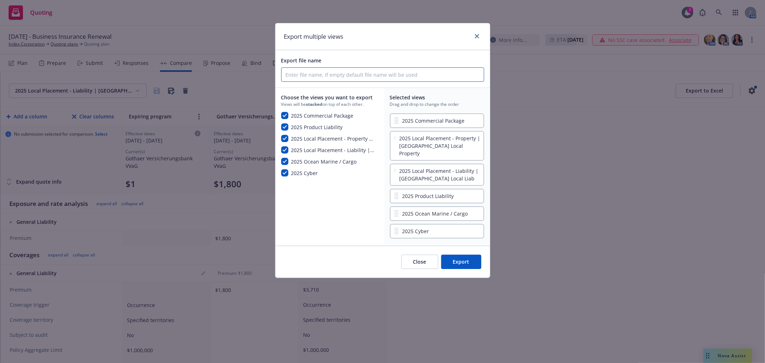
click at [359, 77] on input "Export file name" at bounding box center [383, 75] width 202 height 14
type input "Iridex - 25-26 Proposal Source"
click at [453, 255] on button "Export" at bounding box center [461, 262] width 40 height 14
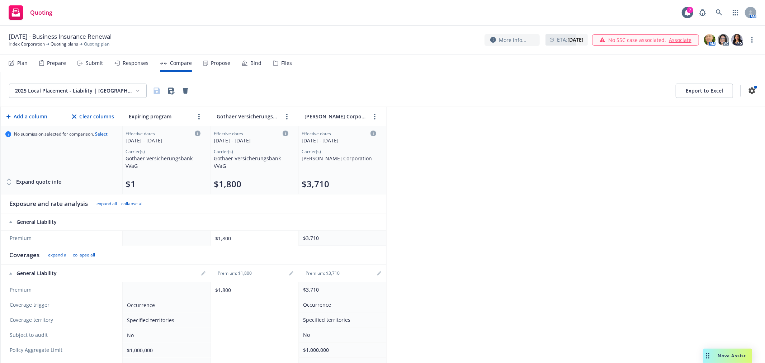
drag, startPoint x: 375, startPoint y: 25, endPoint x: 359, endPoint y: 1, distance: 28.3
click at [375, 25] on div "Quoting 7 AM" at bounding box center [382, 13] width 765 height 26
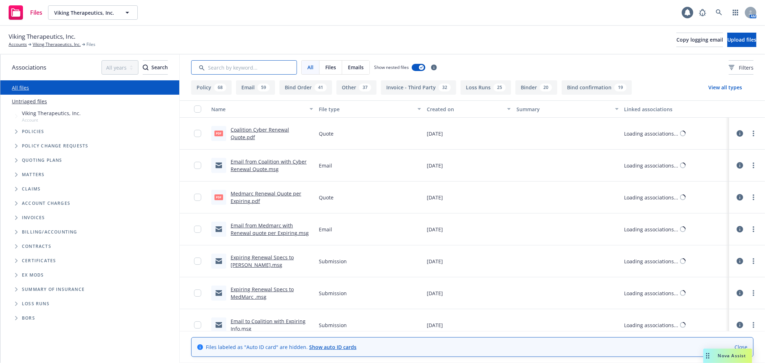
click at [257, 68] on input "Search by keyword..." at bounding box center [244, 67] width 106 height 14
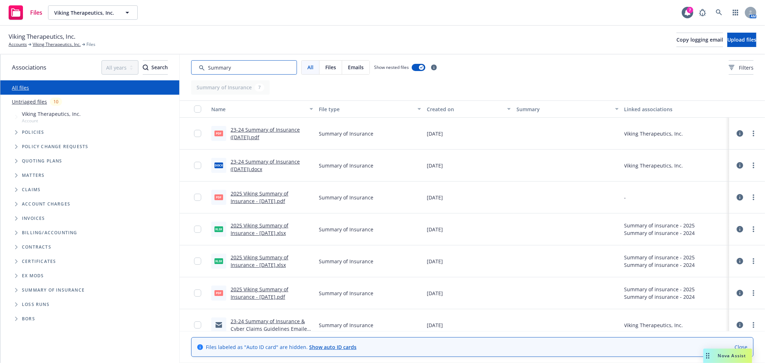
type input "Summary"
click at [261, 194] on link "2025 Viking Summary of Insurance - 08/14/2025.pdf" at bounding box center [260, 197] width 58 height 14
click at [719, 13] on icon at bounding box center [719, 12] width 6 height 6
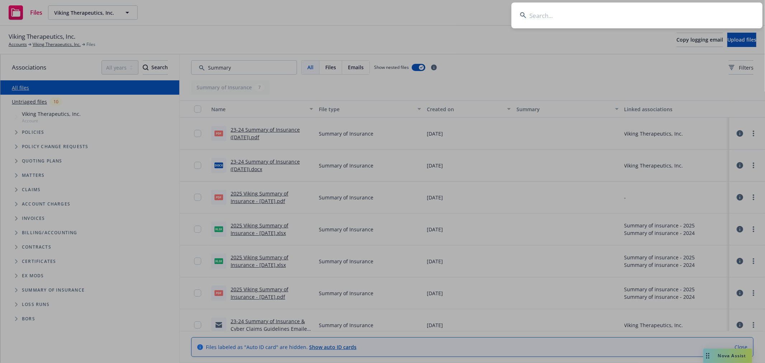
click at [618, 15] on input at bounding box center [637, 16] width 251 height 26
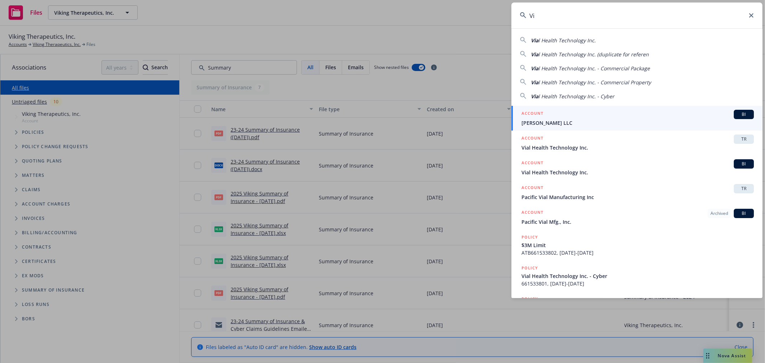
type input "V"
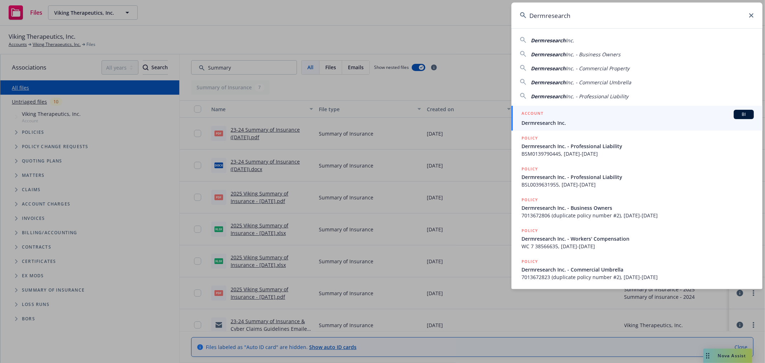
type input "Dermresearch"
click at [555, 123] on span "Dermresearch Inc." at bounding box center [638, 123] width 232 height 8
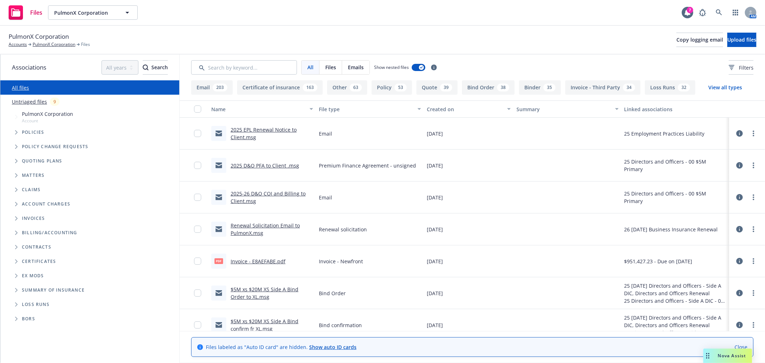
click at [220, 33] on div "PulmonX Corporation Accounts PulmonX Corporation Files Copy logging email Uploa…" at bounding box center [383, 40] width 748 height 16
click at [58, 47] on link "PulmonX Corporation" at bounding box center [54, 44] width 43 height 6
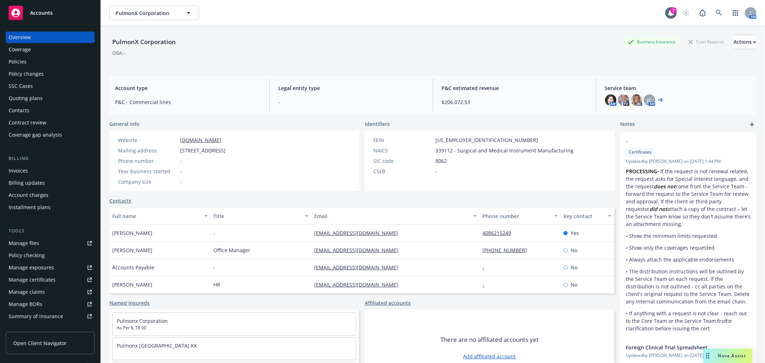
click at [27, 98] on div "Quoting plans" at bounding box center [26, 98] width 34 height 11
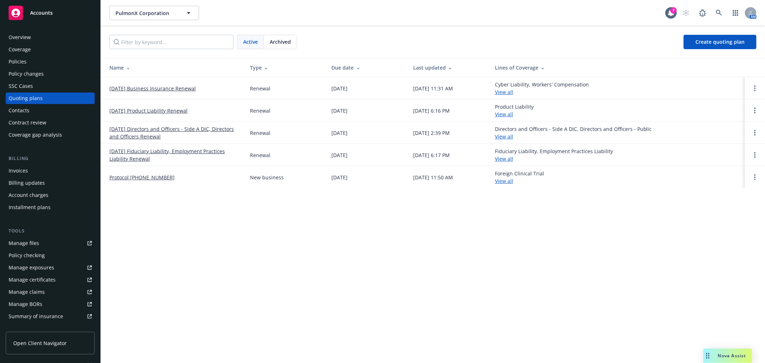
click at [178, 87] on link "[DATE] Business Insurance Renewal" at bounding box center [152, 89] width 86 height 8
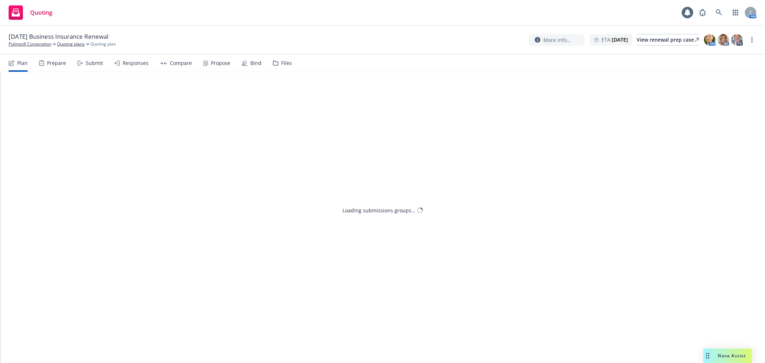
click at [282, 65] on div "Files" at bounding box center [286, 63] width 11 height 6
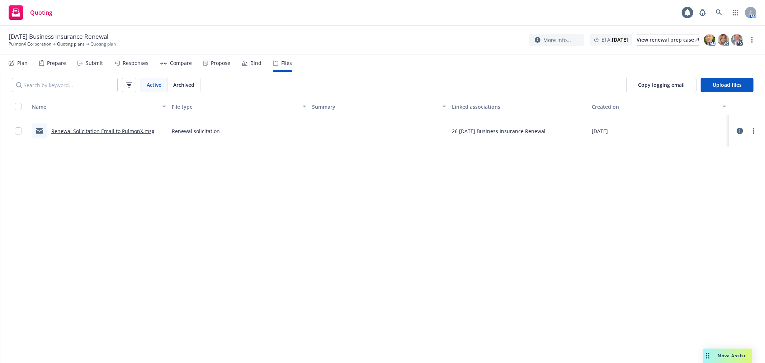
click at [268, 191] on div "Name File type Summary Linked associations Created on Renewal Solicitation Emai…" at bounding box center [382, 230] width 765 height 265
